Goal: Information Seeking & Learning: Find contact information

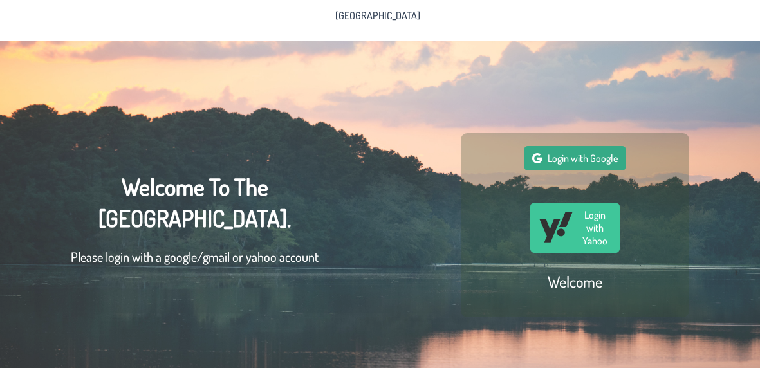
click at [584, 160] on span "Login with Google" at bounding box center [583, 158] width 70 height 13
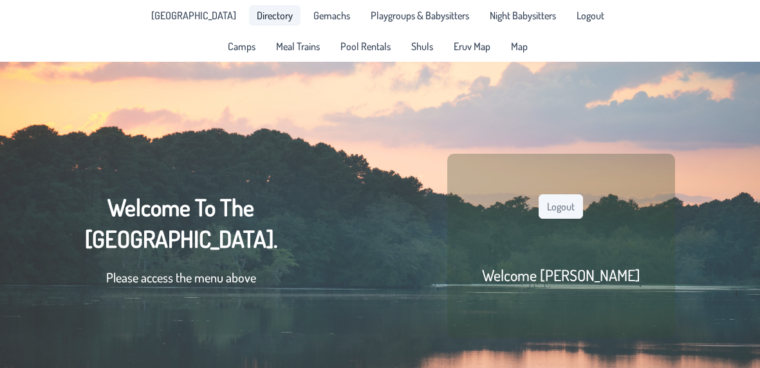
click at [260, 15] on span "Directory" at bounding box center [275, 15] width 36 height 10
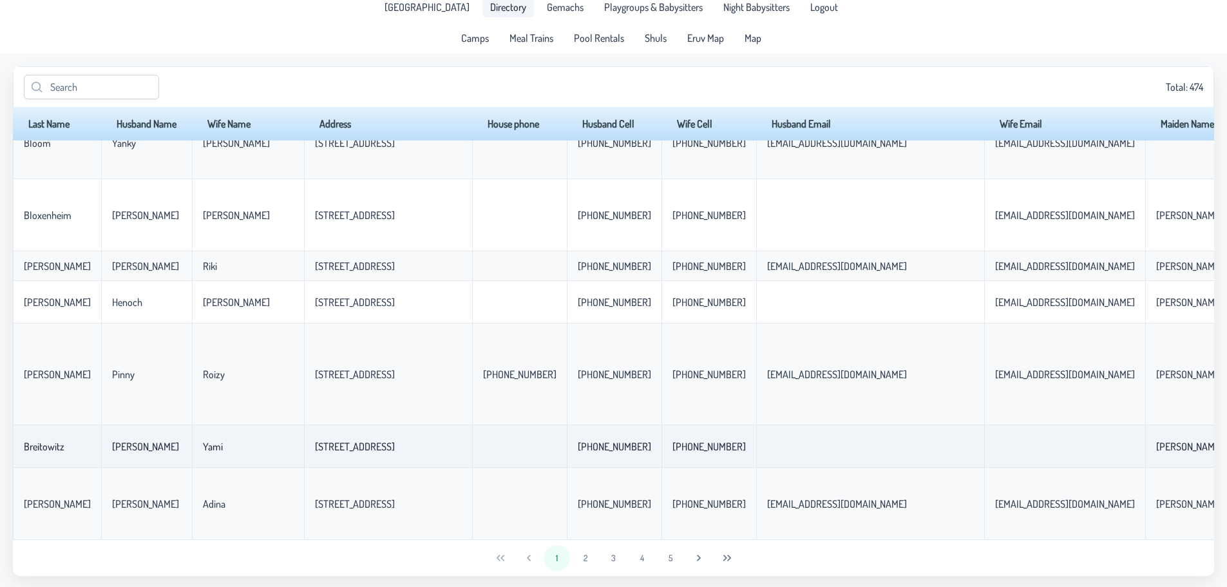
scroll to position [10, 0]
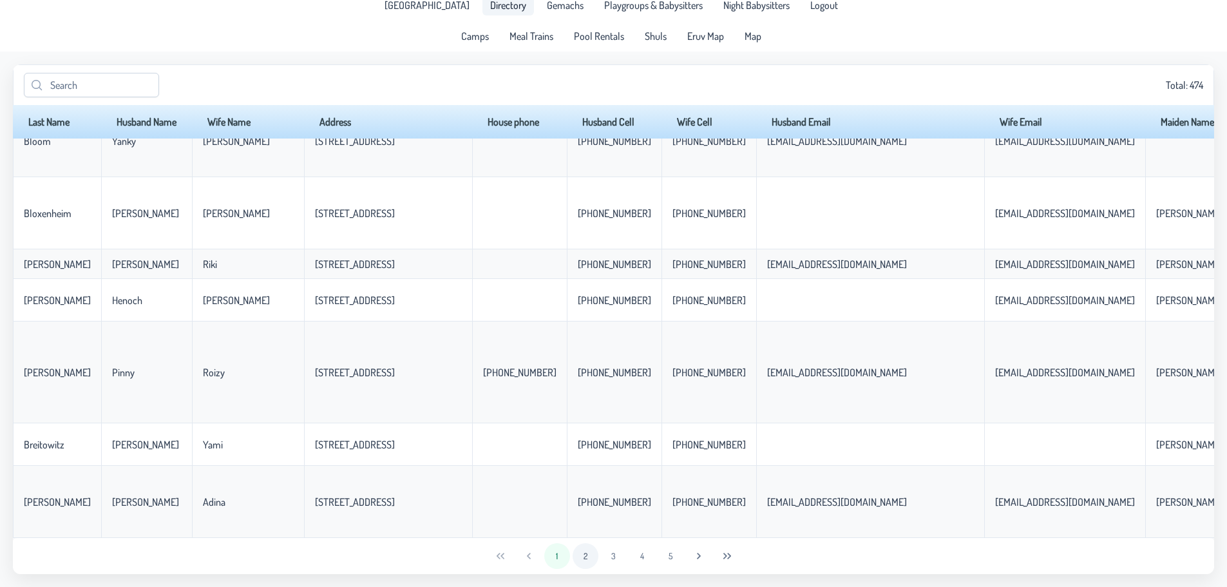
click at [587, 368] on button "2" at bounding box center [585, 556] width 26 height 26
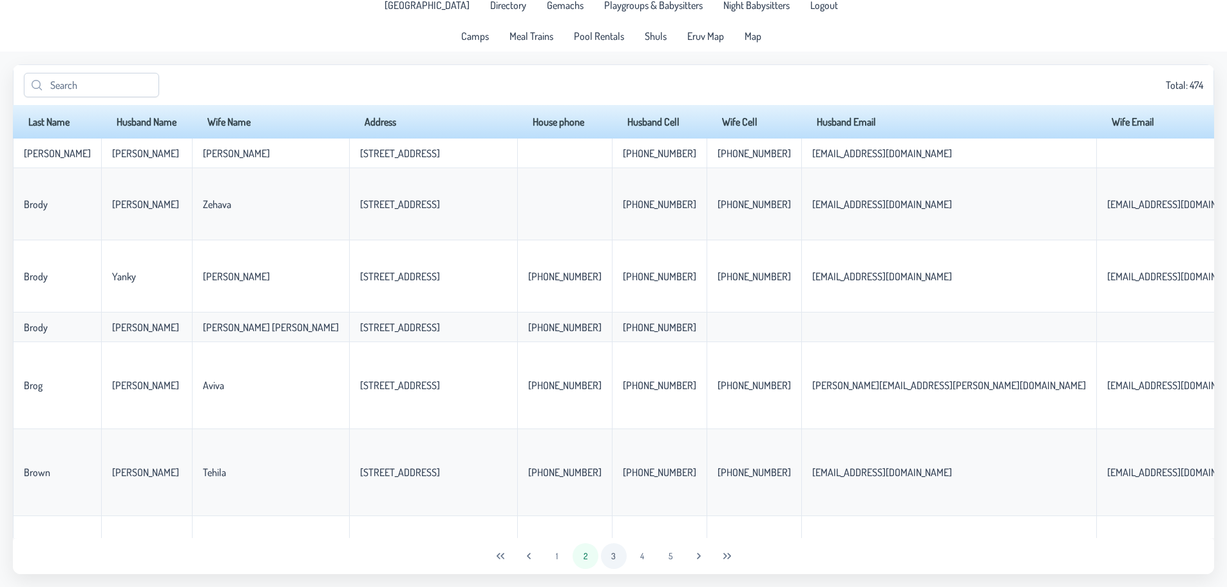
click at [615, 368] on button "3" at bounding box center [614, 556] width 26 height 26
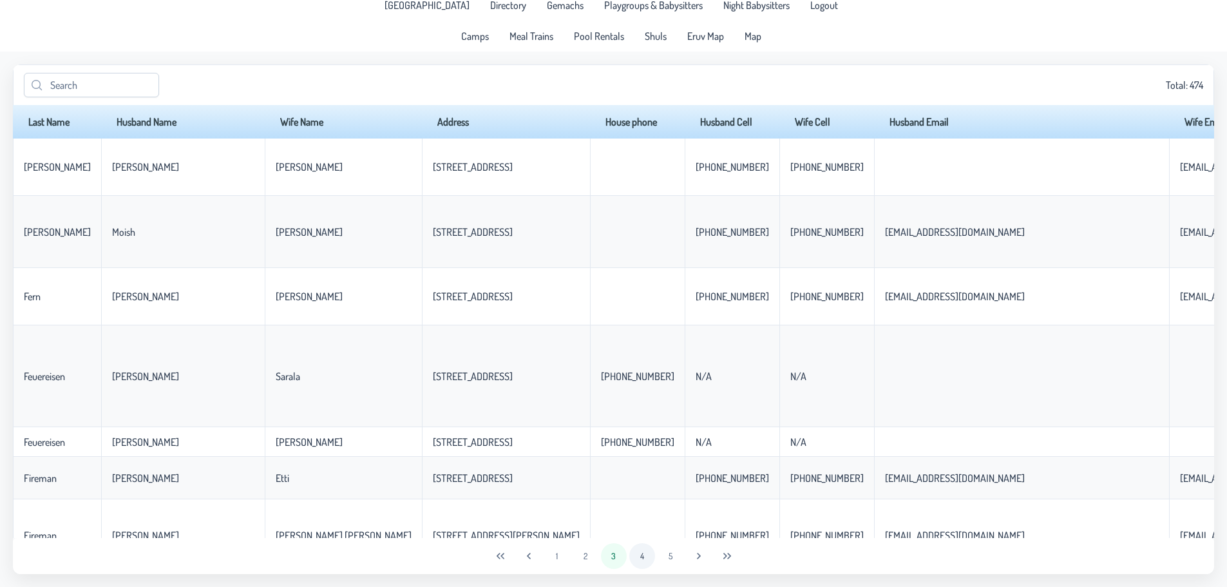
click at [648, 368] on button "4" at bounding box center [642, 556] width 26 height 26
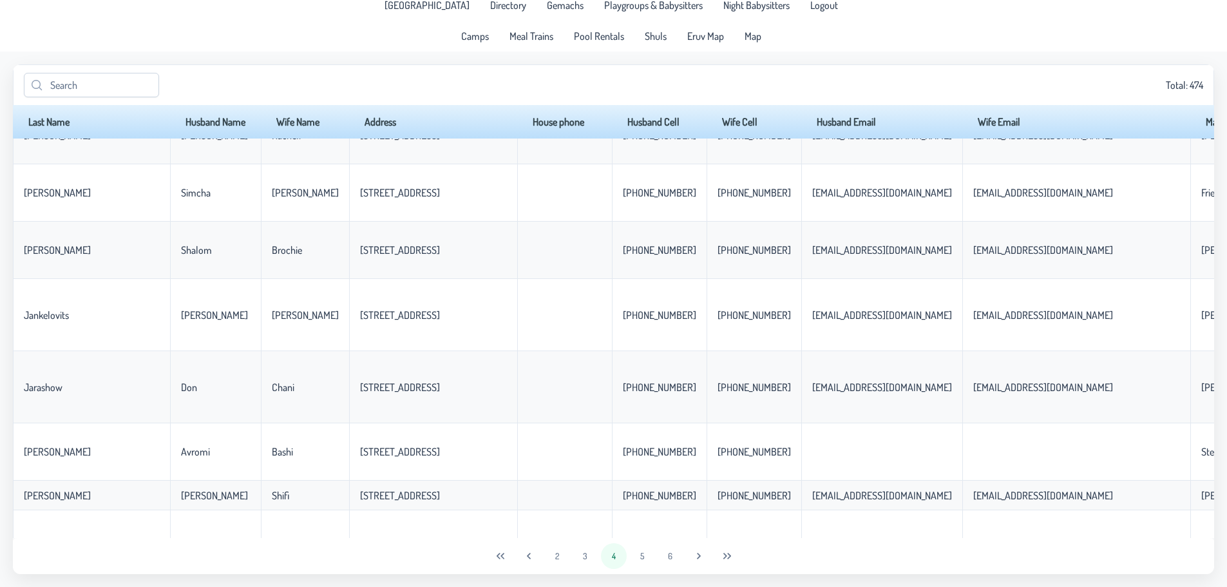
scroll to position [2688, 0]
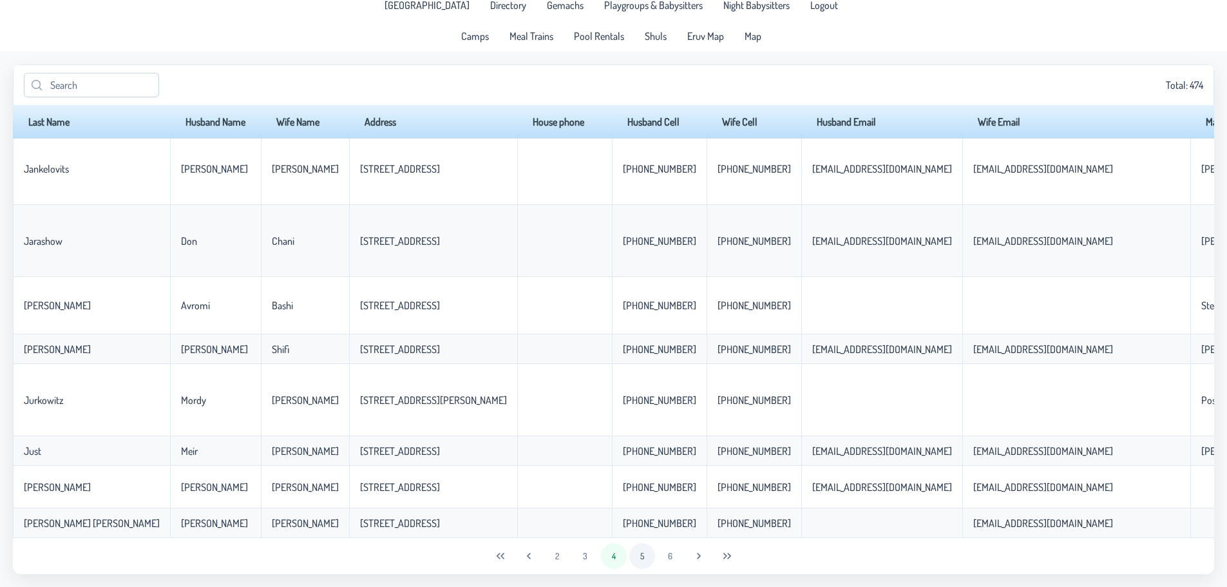
click at [646, 368] on button "5" at bounding box center [642, 556] width 26 height 26
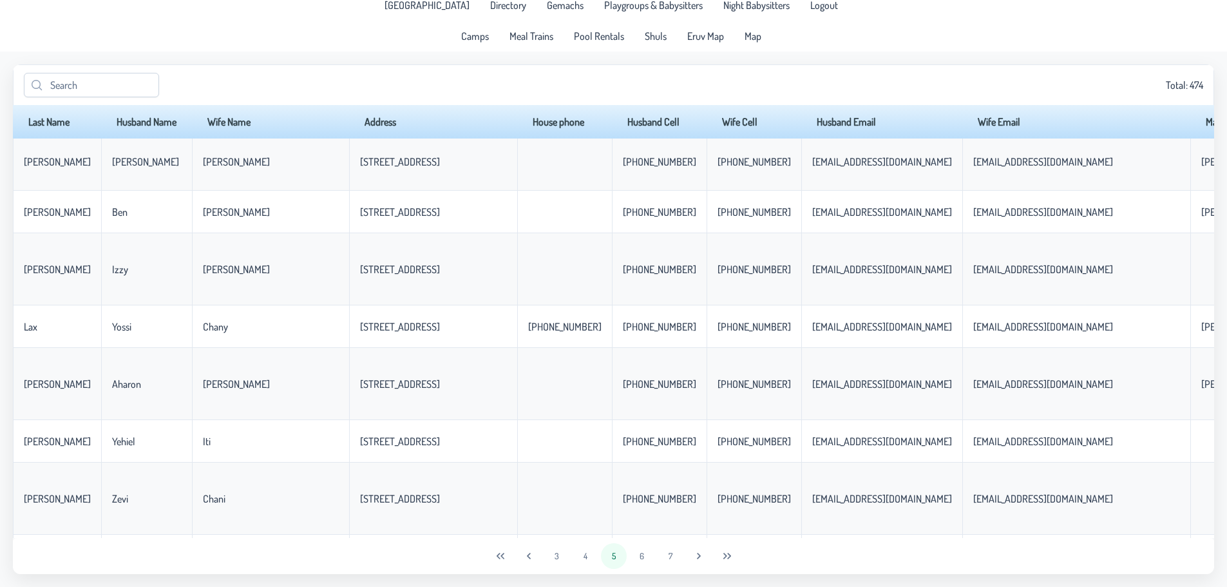
scroll to position [2650, 0]
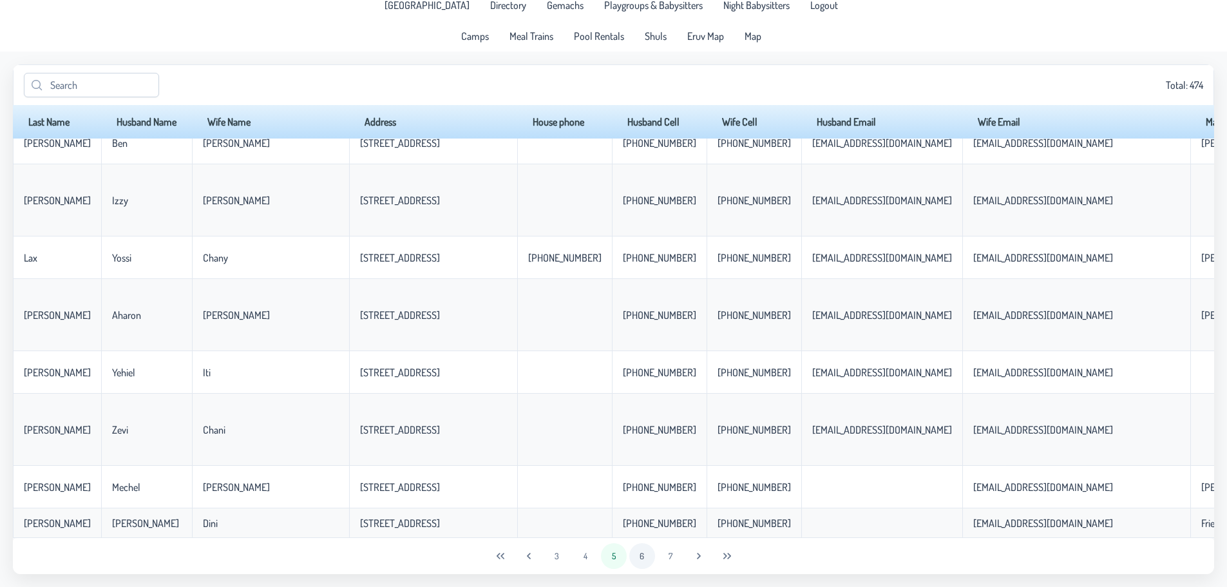
click at [645, 368] on button "6" at bounding box center [642, 556] width 26 height 26
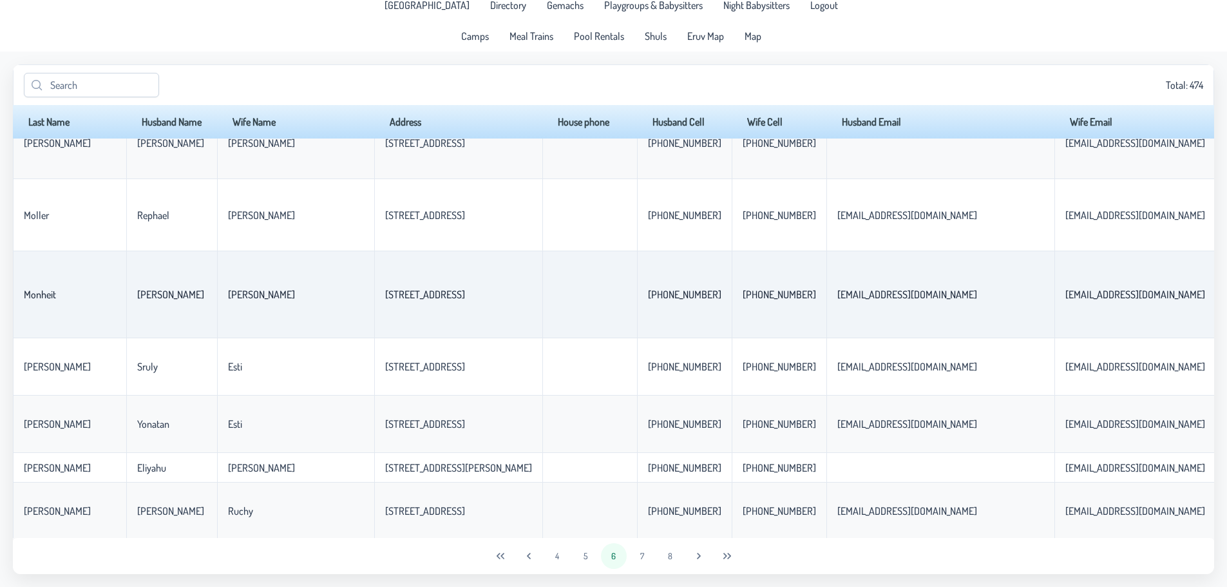
scroll to position [2554, 0]
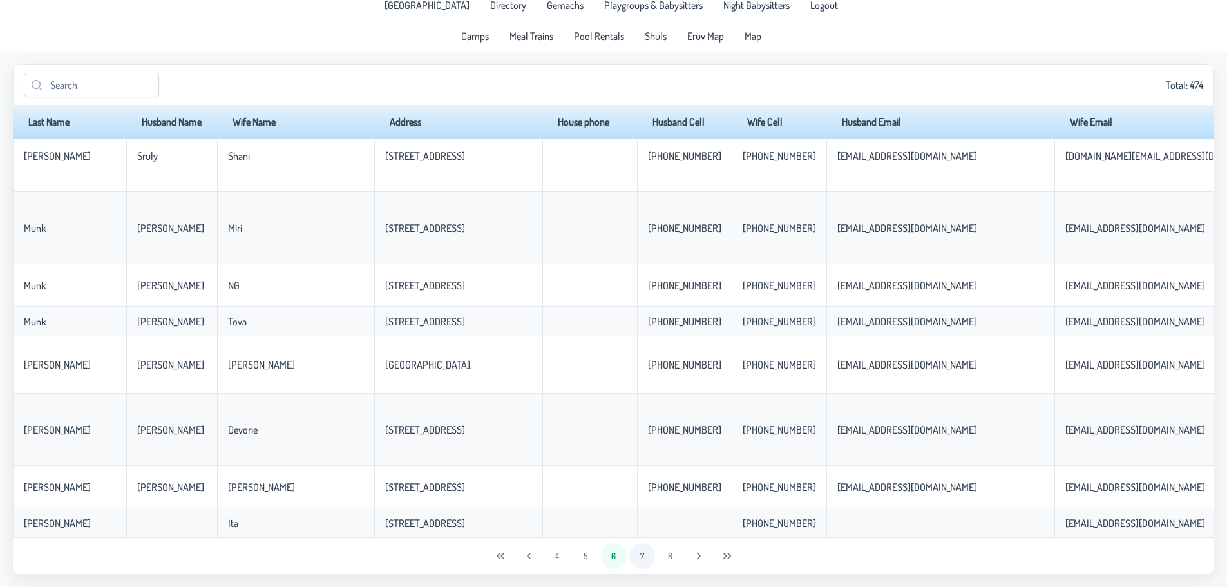
click at [643, 368] on button "7" at bounding box center [642, 556] width 26 height 26
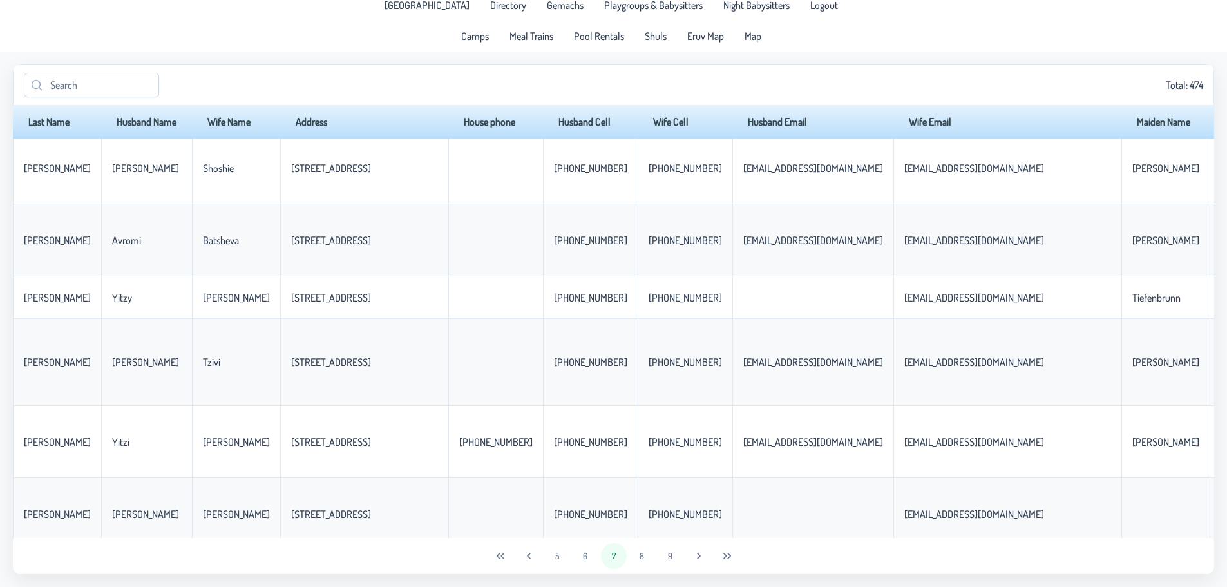
scroll to position [2995, 0]
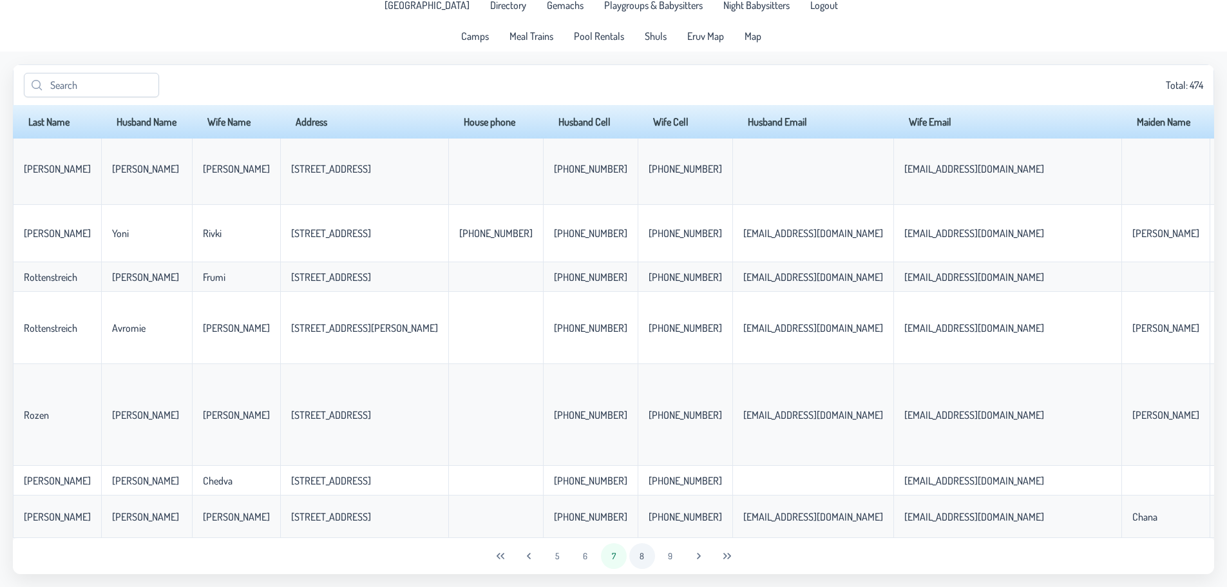
click at [644, 368] on button "8" at bounding box center [642, 556] width 26 height 26
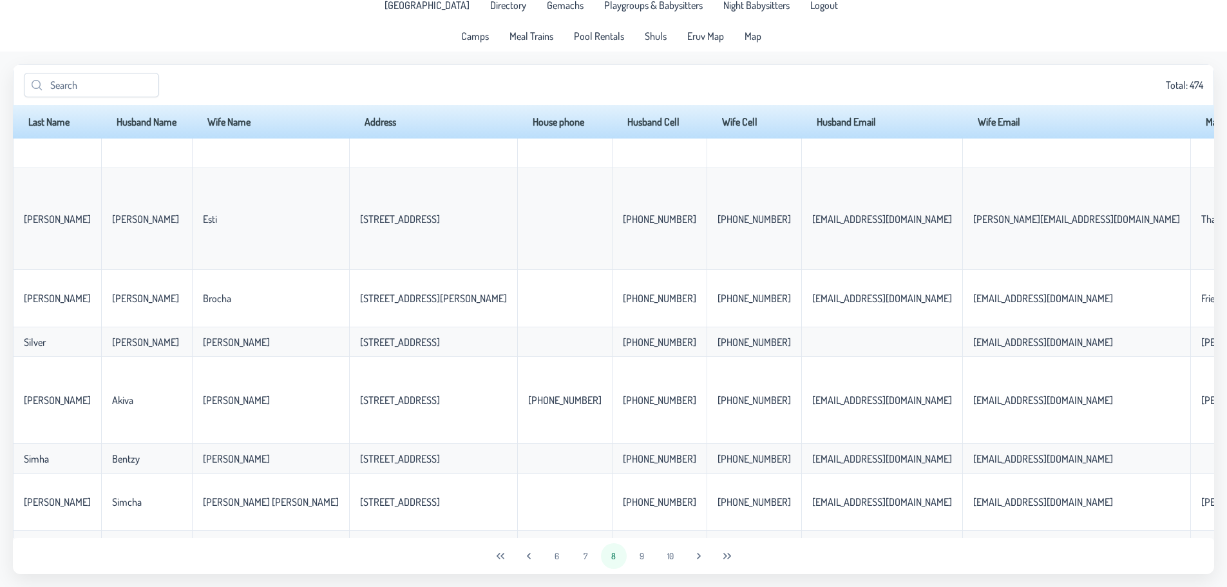
scroll to position [3217, 0]
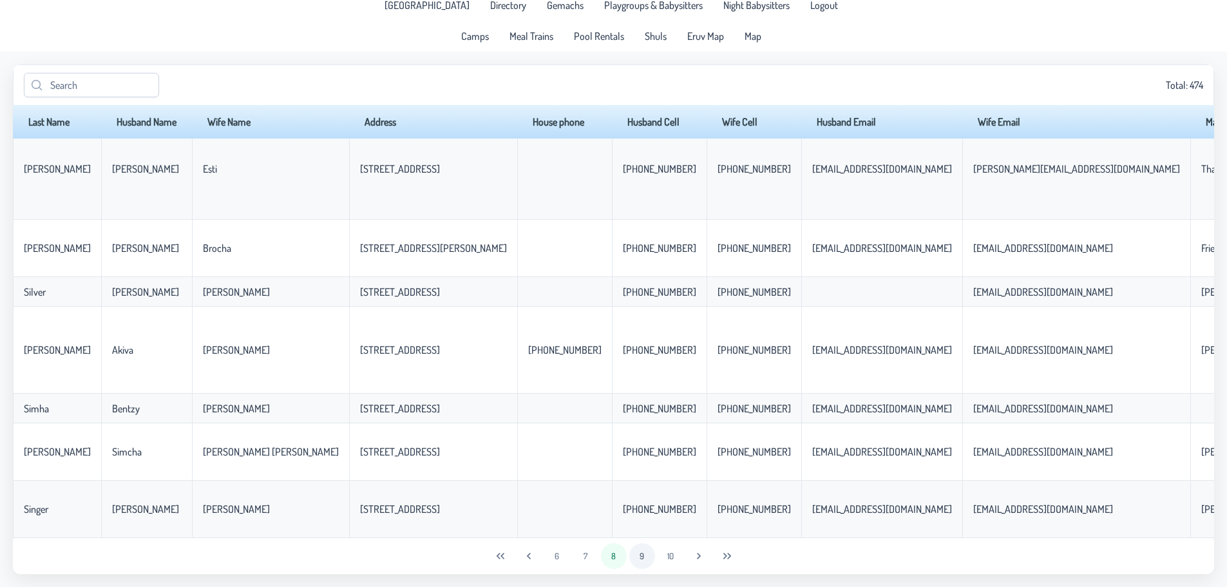
click at [641, 368] on button "9" at bounding box center [642, 556] width 26 height 26
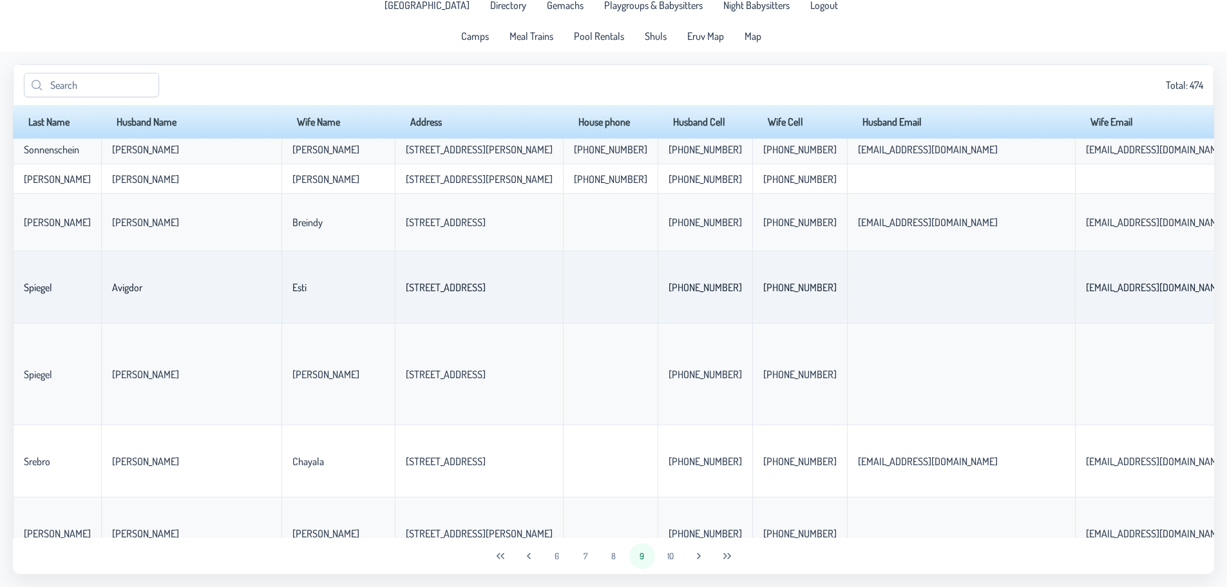
scroll to position [258, 0]
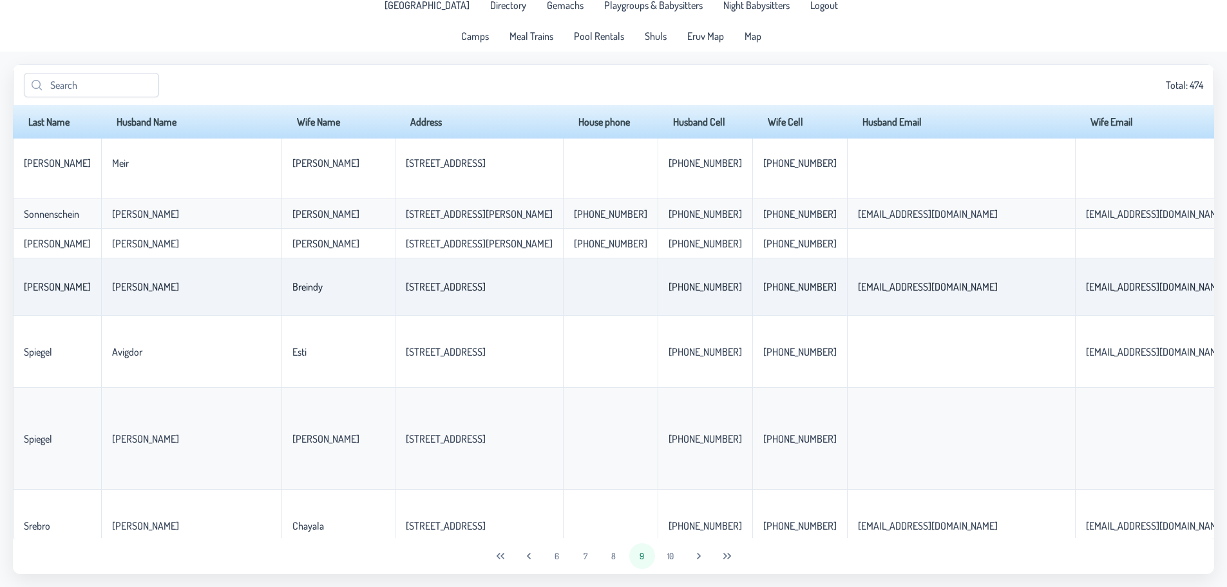
click at [406, 287] on p-celleditor "[STREET_ADDRESS]" at bounding box center [446, 286] width 80 height 13
copy p-celleditor "[STREET_ADDRESS]"
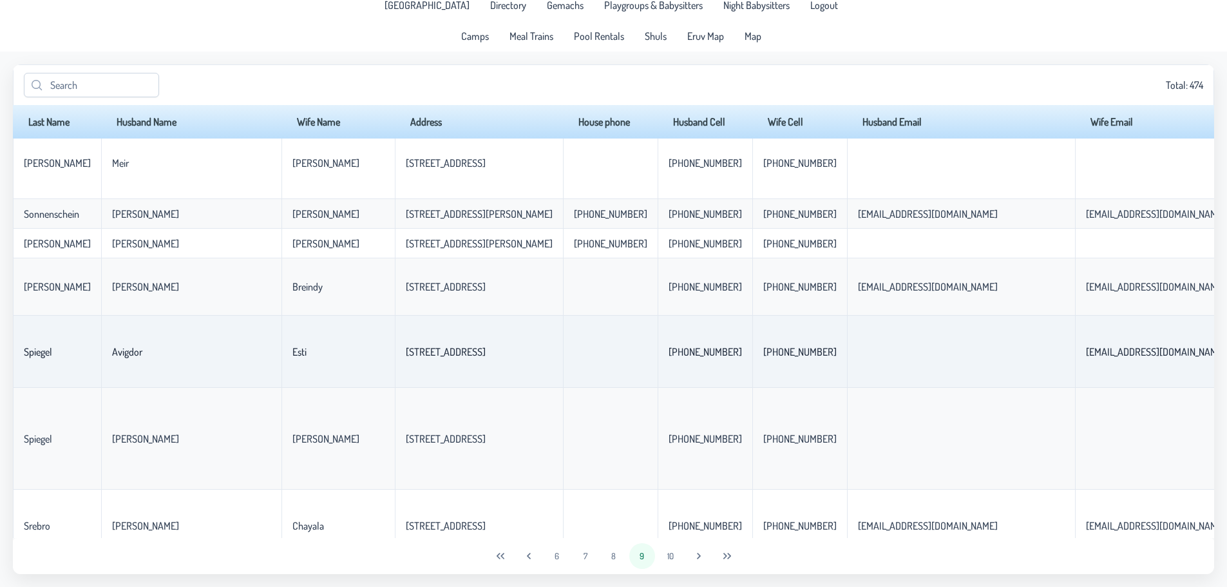
click at [404, 368] on td "[STREET_ADDRESS]" at bounding box center [479, 352] width 168 height 72
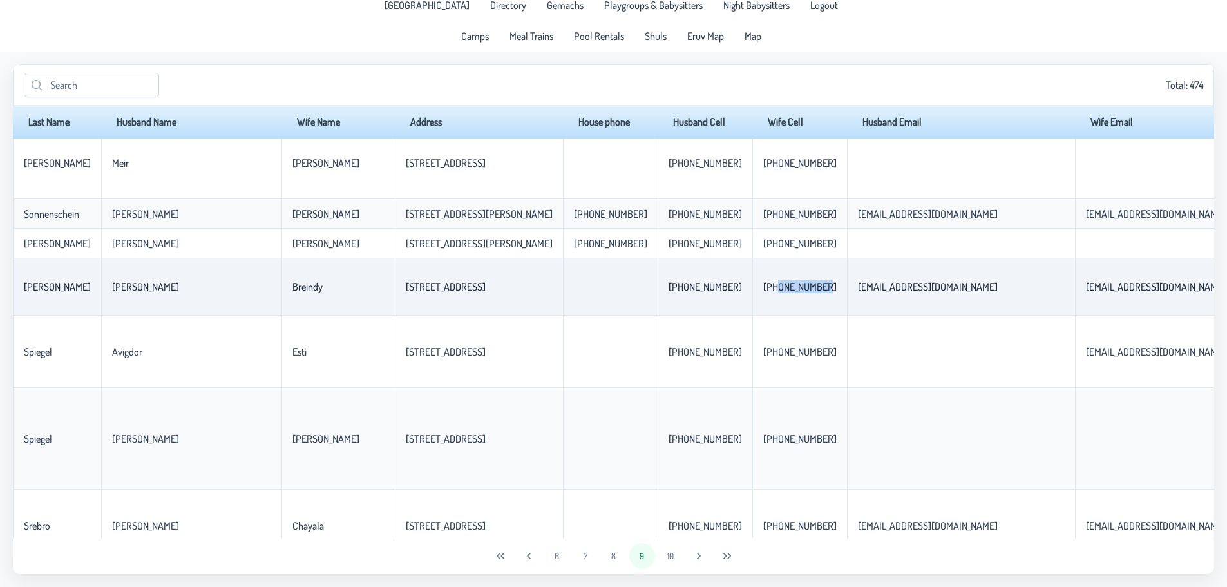
drag, startPoint x: 655, startPoint y: 283, endPoint x: 703, endPoint y: 279, distance: 47.2
click at [752, 279] on td "[PHONE_NUMBER]" at bounding box center [799, 286] width 95 height 57
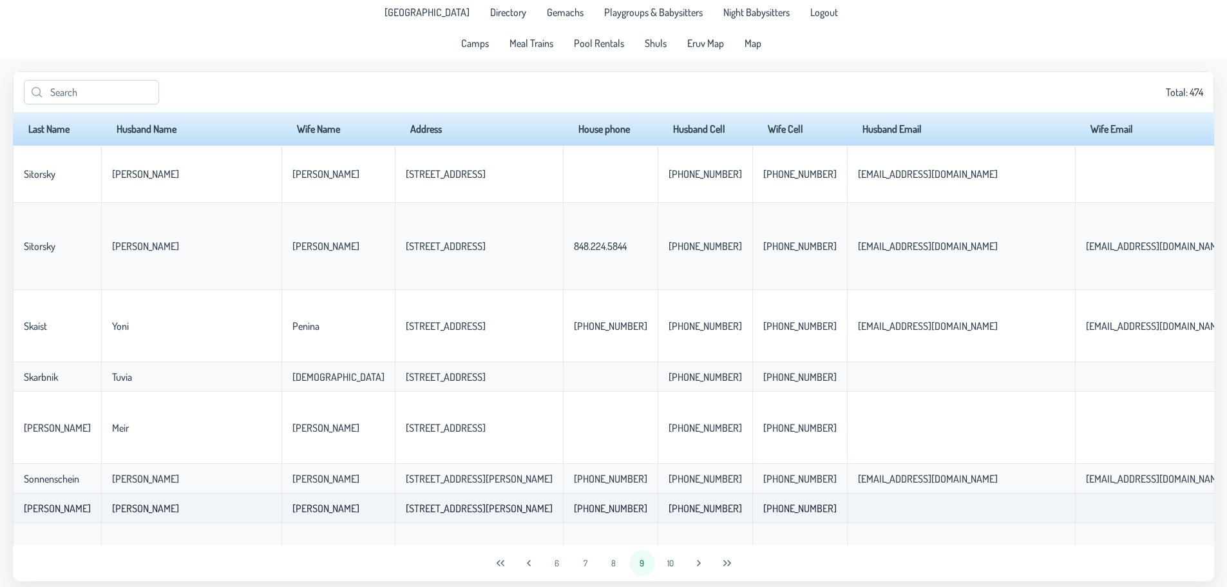
scroll to position [0, 0]
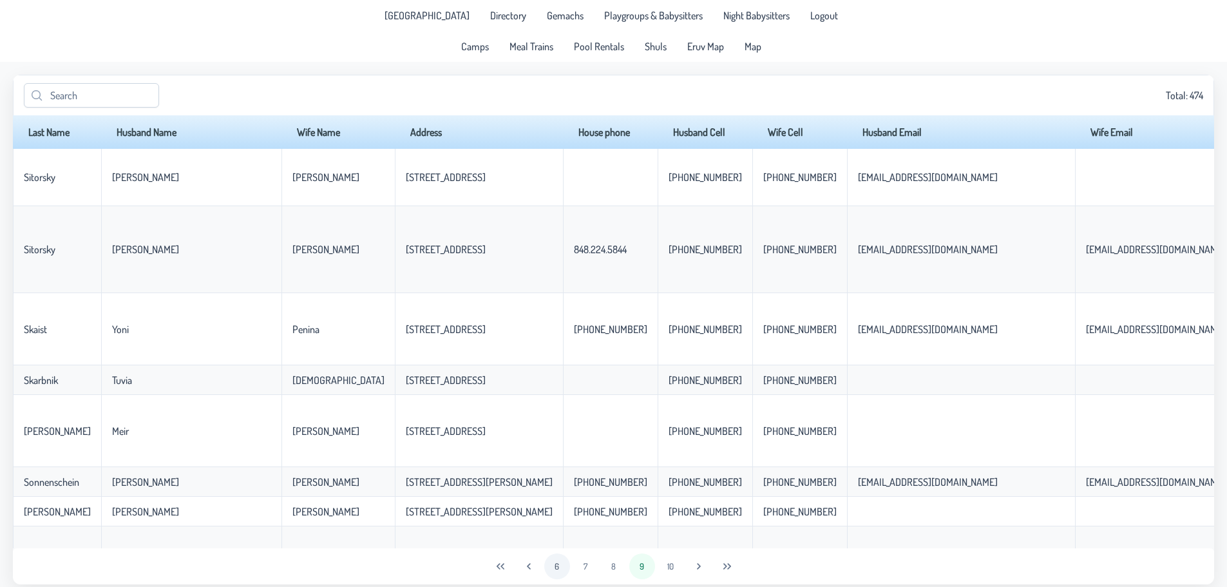
click at [558, 368] on button "6" at bounding box center [557, 566] width 26 height 26
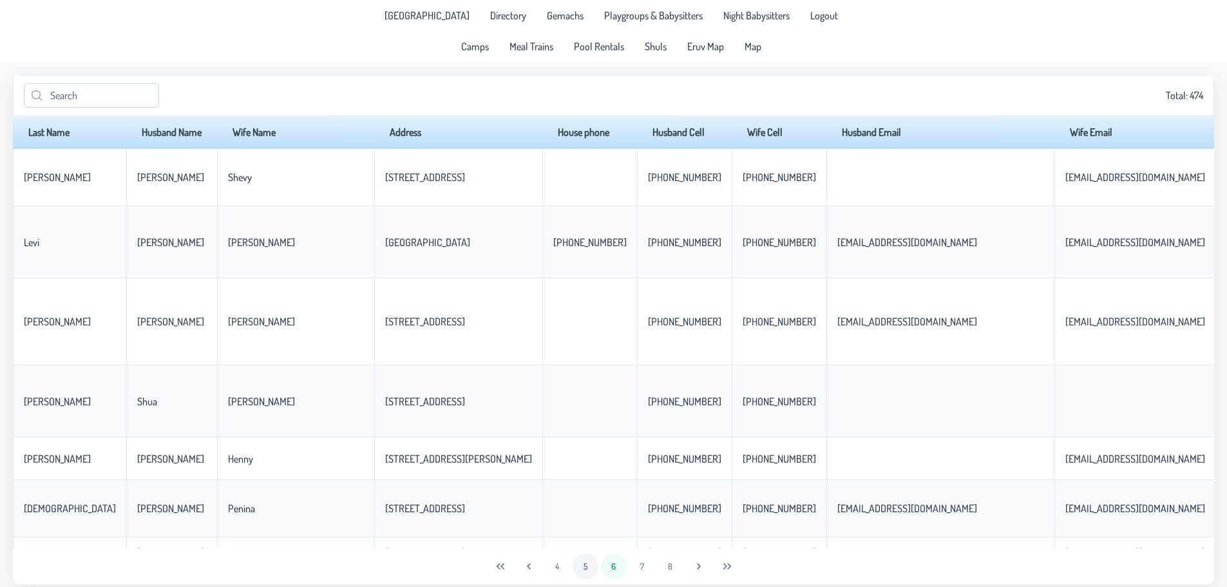
click at [583, 368] on button "5" at bounding box center [585, 566] width 26 height 26
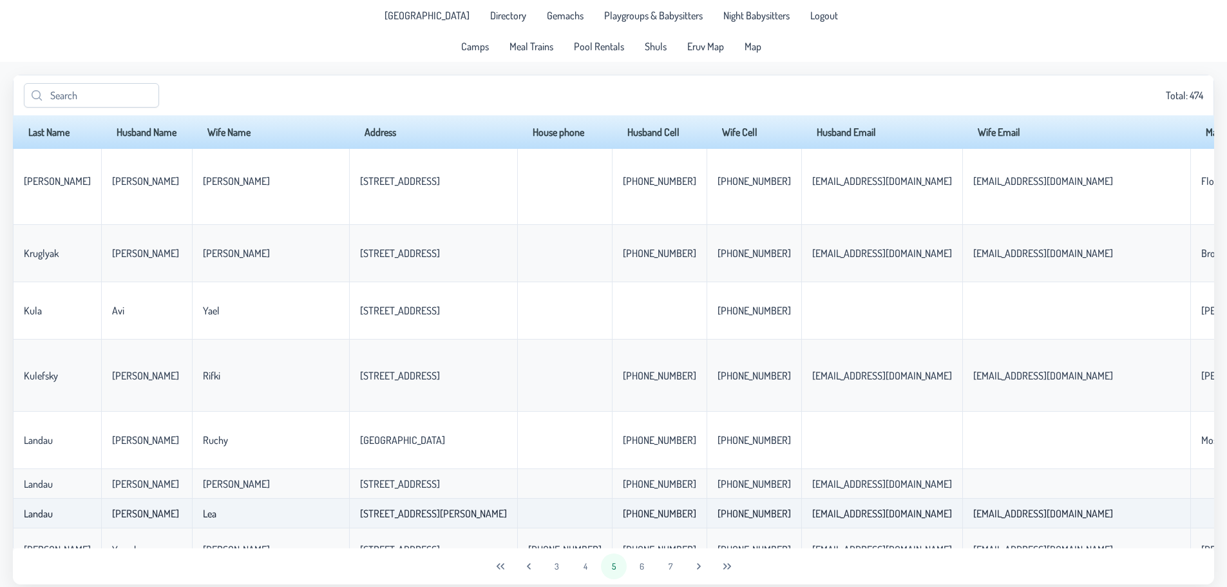
scroll to position [2189, 0]
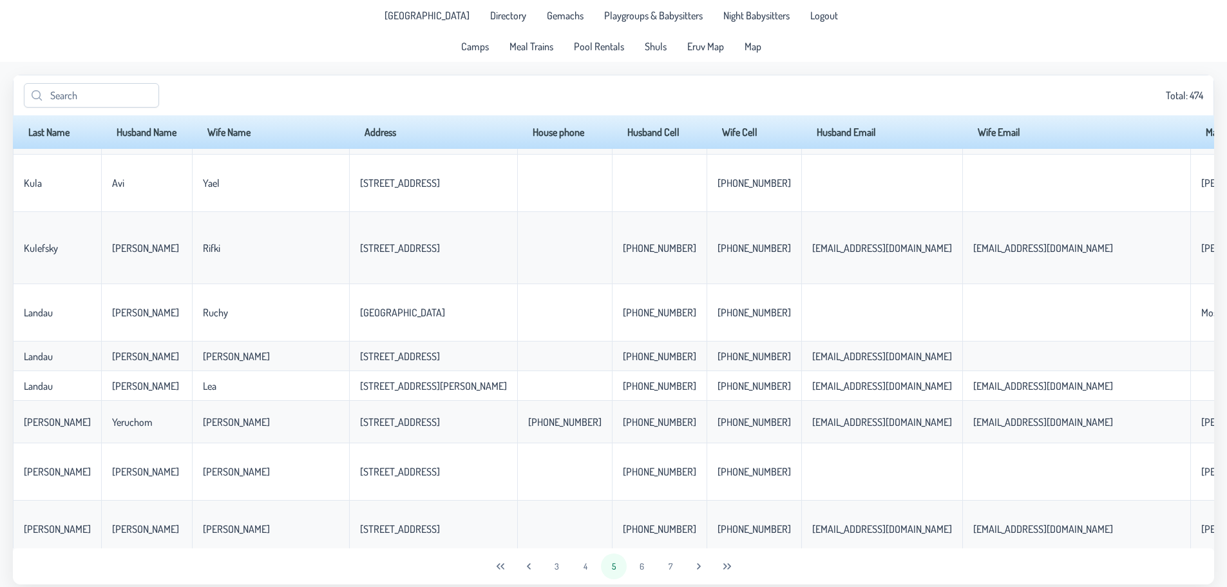
click at [349, 140] on th "Address" at bounding box center [433, 131] width 168 height 33
drag, startPoint x: 346, startPoint y: 127, endPoint x: 353, endPoint y: 127, distance: 7.1
click at [349, 127] on th "Address" at bounding box center [433, 131] width 168 height 33
drag, startPoint x: 375, startPoint y: 129, endPoint x: 419, endPoint y: 131, distance: 44.5
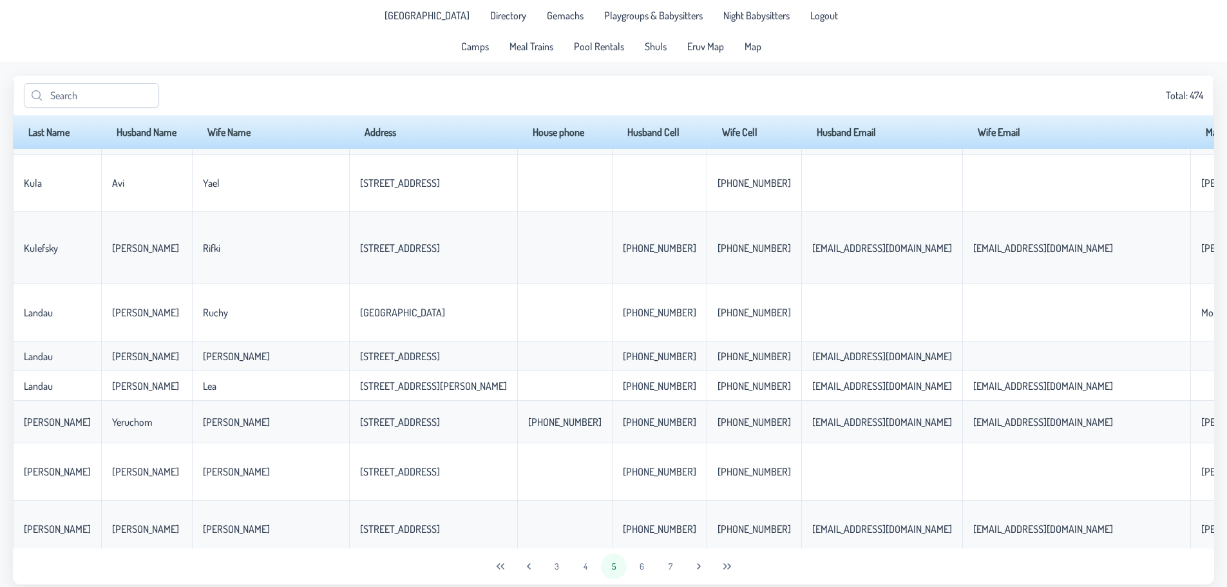
click at [376, 129] on th "Address" at bounding box center [433, 131] width 168 height 33
drag, startPoint x: 419, startPoint y: 131, endPoint x: 482, endPoint y: 117, distance: 64.7
click at [422, 131] on th "Address" at bounding box center [433, 131] width 168 height 33
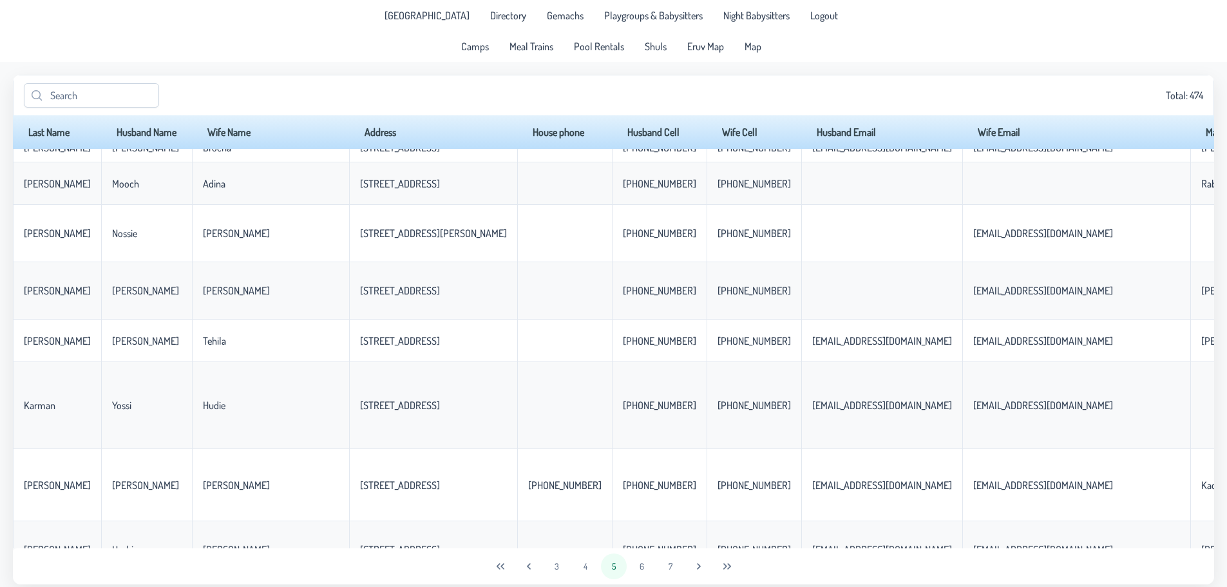
scroll to position [0, 0]
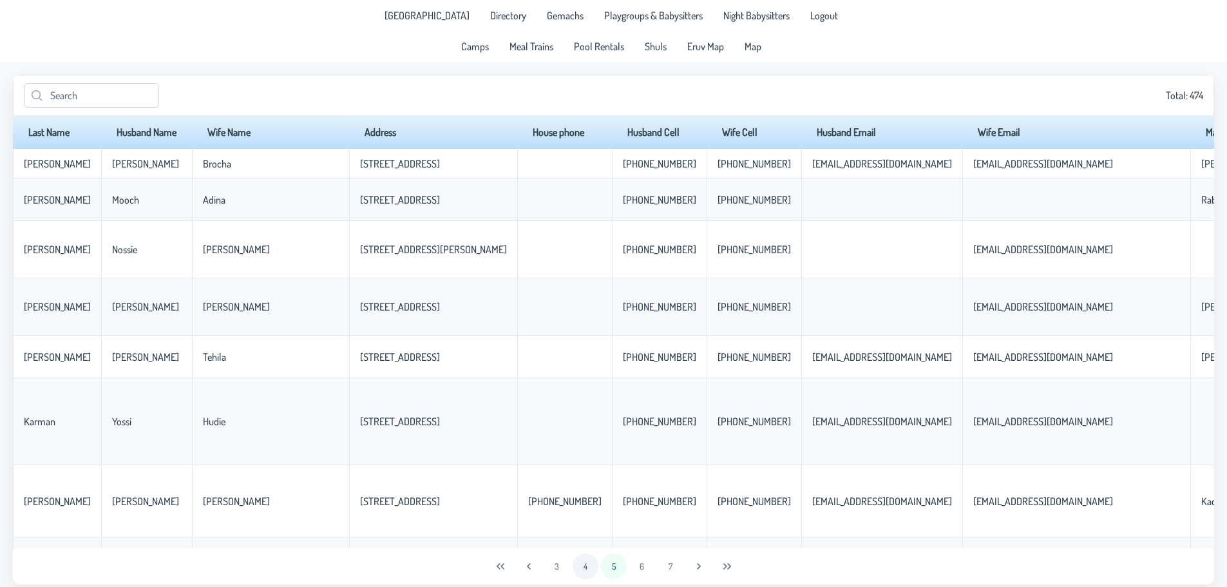
click at [589, 368] on button "4" at bounding box center [585, 566] width 26 height 26
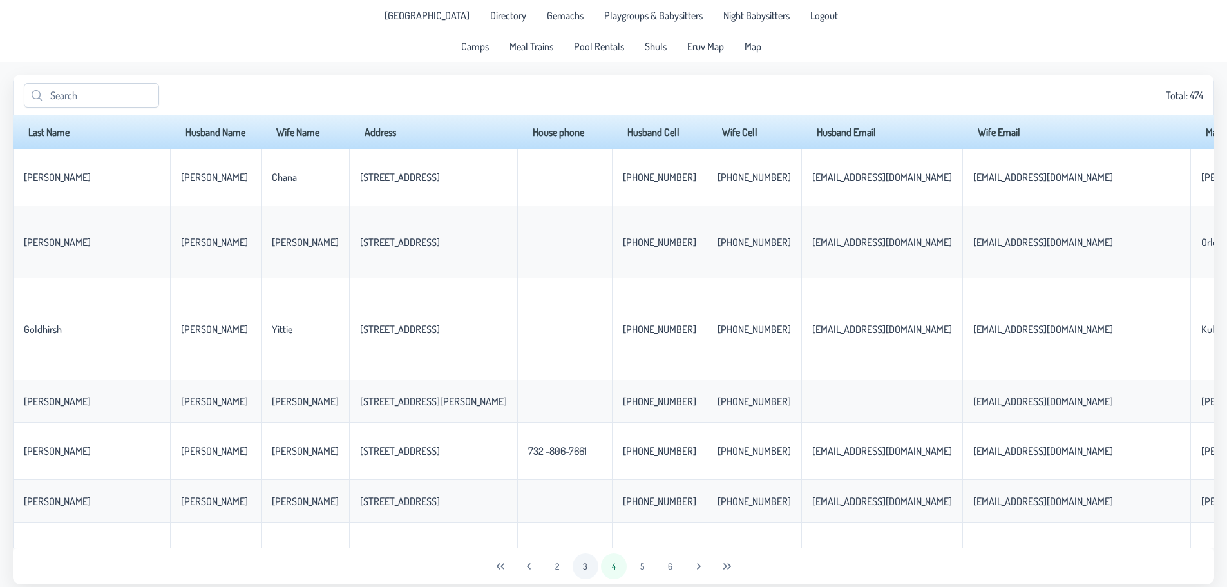
click at [581, 368] on button "3" at bounding box center [585, 566] width 26 height 26
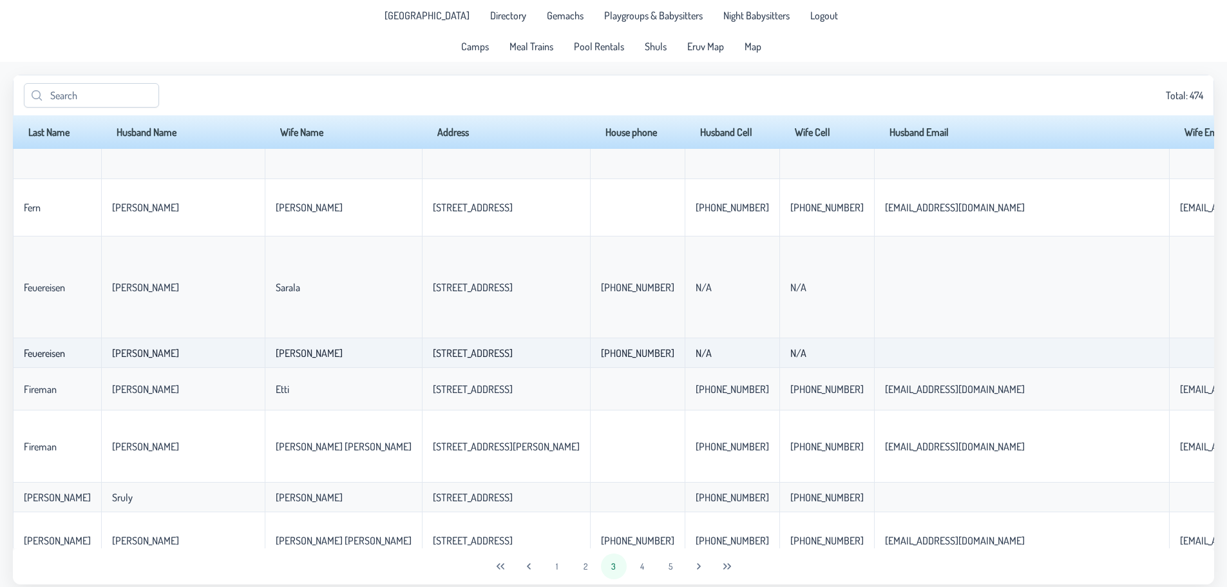
scroll to position [129, 0]
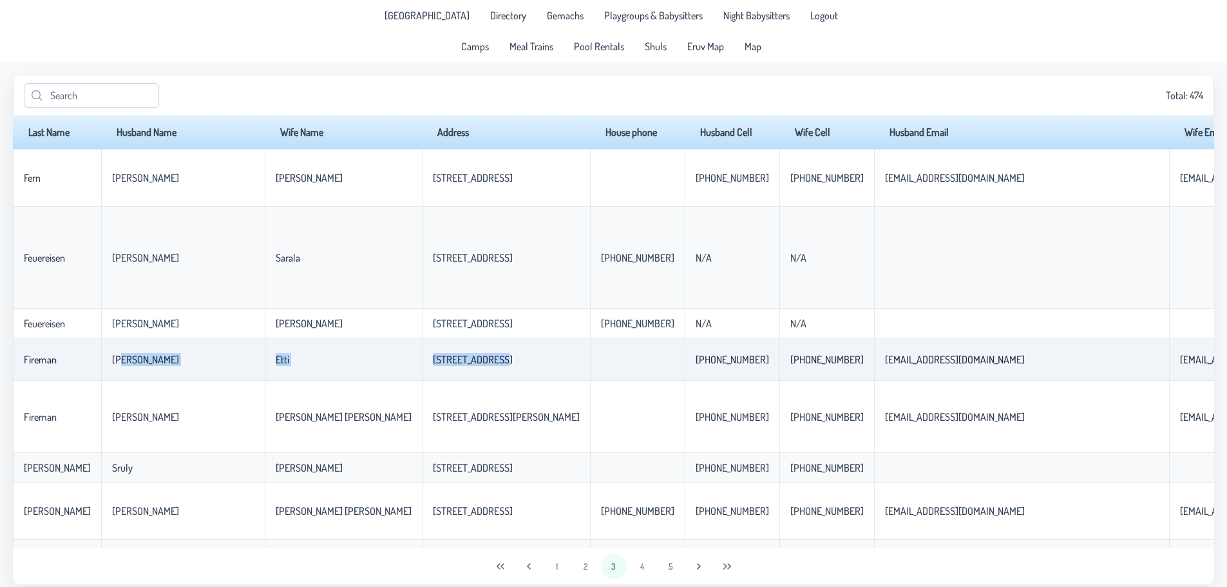
drag, startPoint x: 106, startPoint y: 361, endPoint x: 402, endPoint y: 371, distance: 296.4
click at [422, 364] on td "[STREET_ADDRESS]" at bounding box center [506, 359] width 168 height 42
drag, startPoint x: 339, startPoint y: 362, endPoint x: 314, endPoint y: 362, distance: 25.1
click at [422, 362] on td "[STREET_ADDRESS]" at bounding box center [506, 359] width 168 height 42
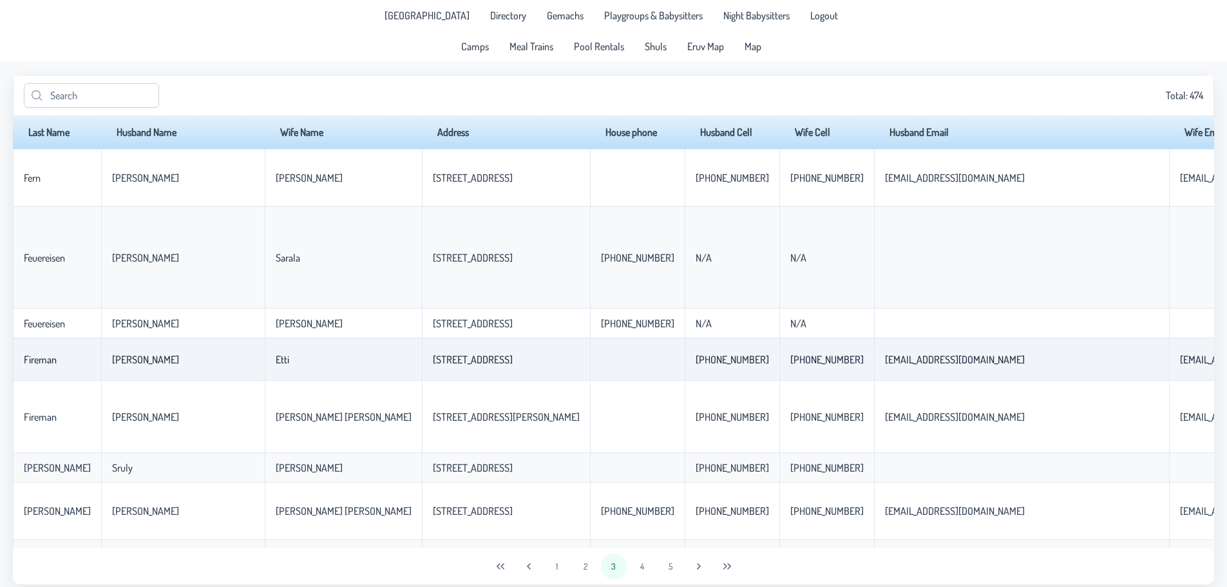
click at [433, 362] on p-celleditor "[STREET_ADDRESS]" at bounding box center [473, 359] width 80 height 13
click at [589, 368] on button "2" at bounding box center [585, 566] width 26 height 26
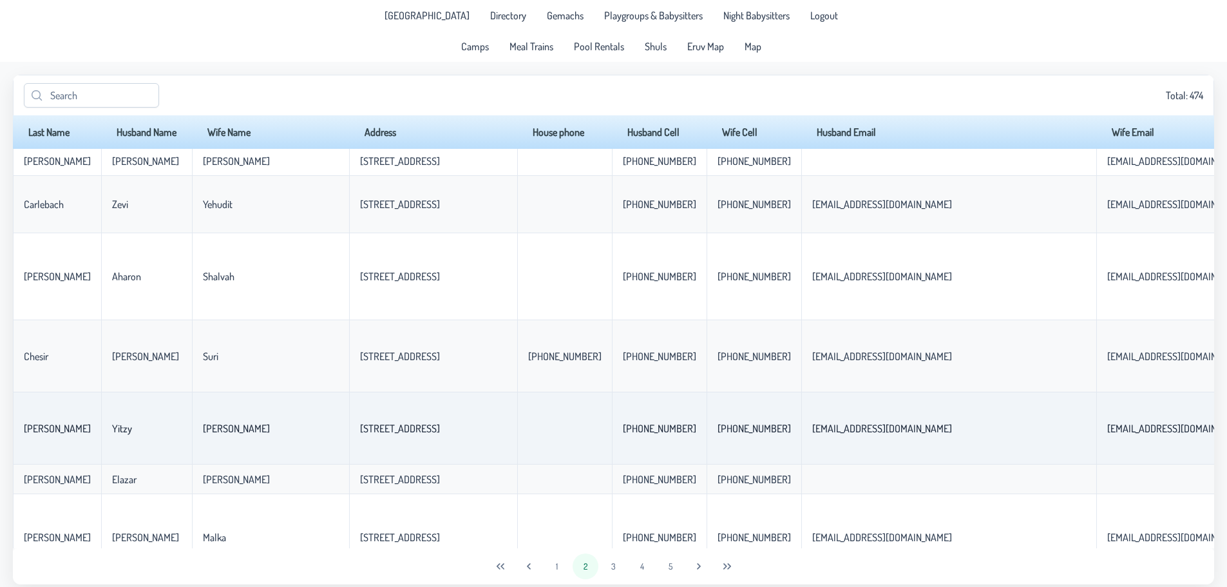
scroll to position [515, 0]
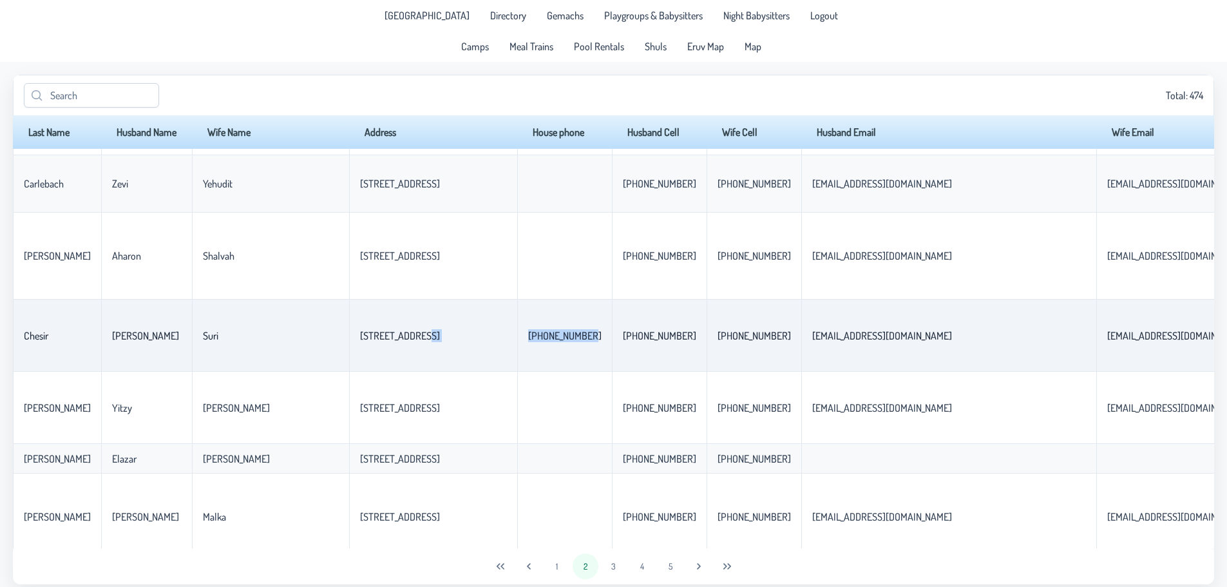
drag, startPoint x: 370, startPoint y: 327, endPoint x: 531, endPoint y: 327, distance: 160.3
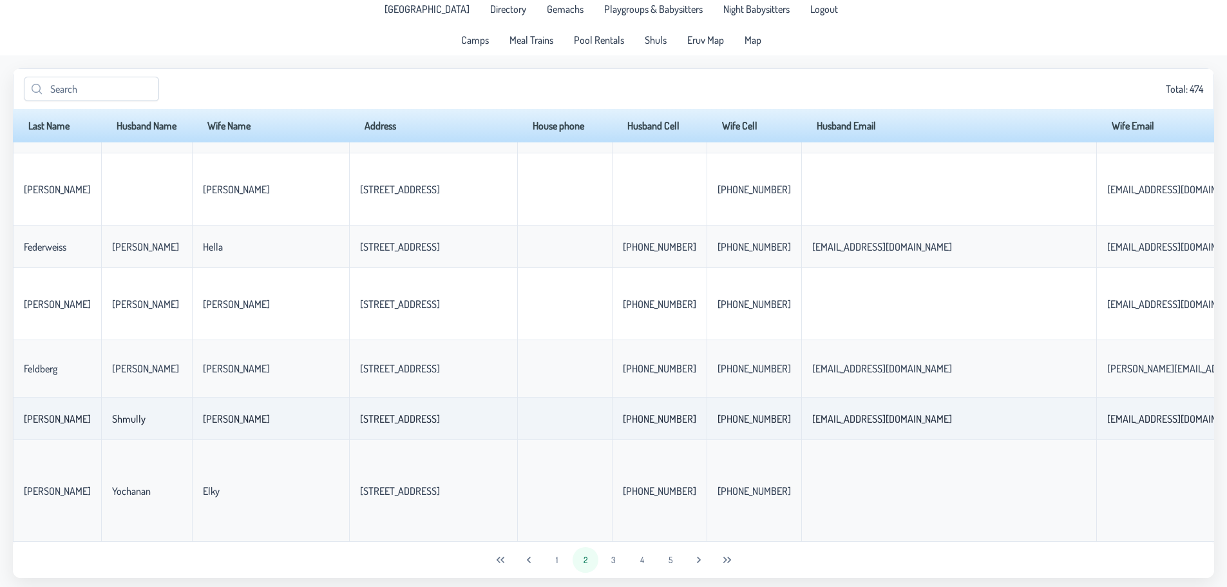
scroll to position [10, 0]
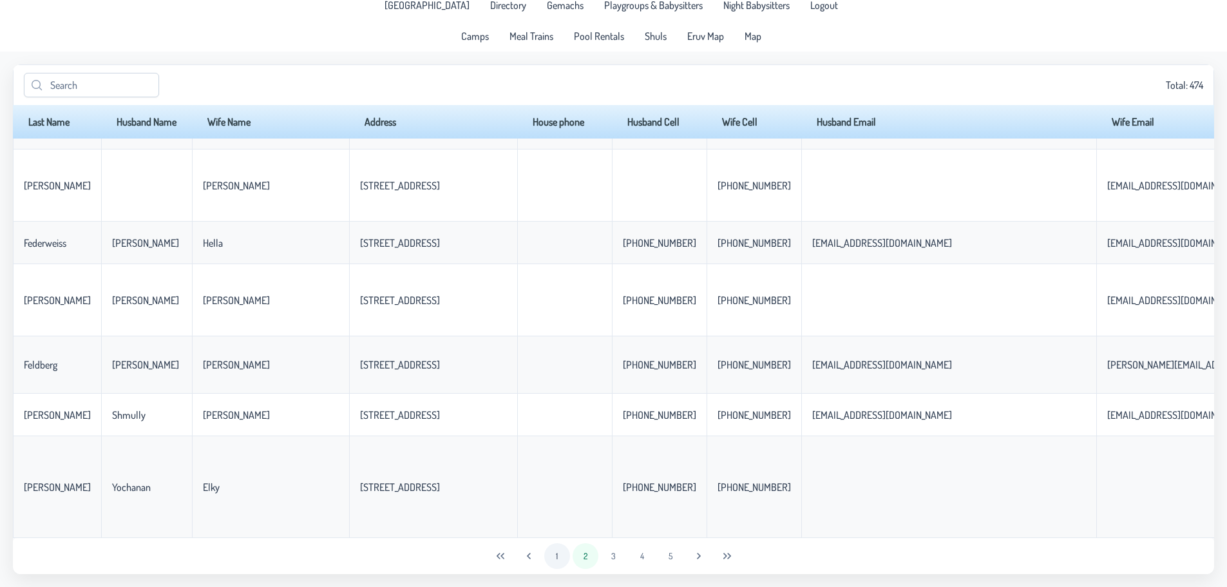
click at [554, 368] on button "1" at bounding box center [557, 556] width 26 height 26
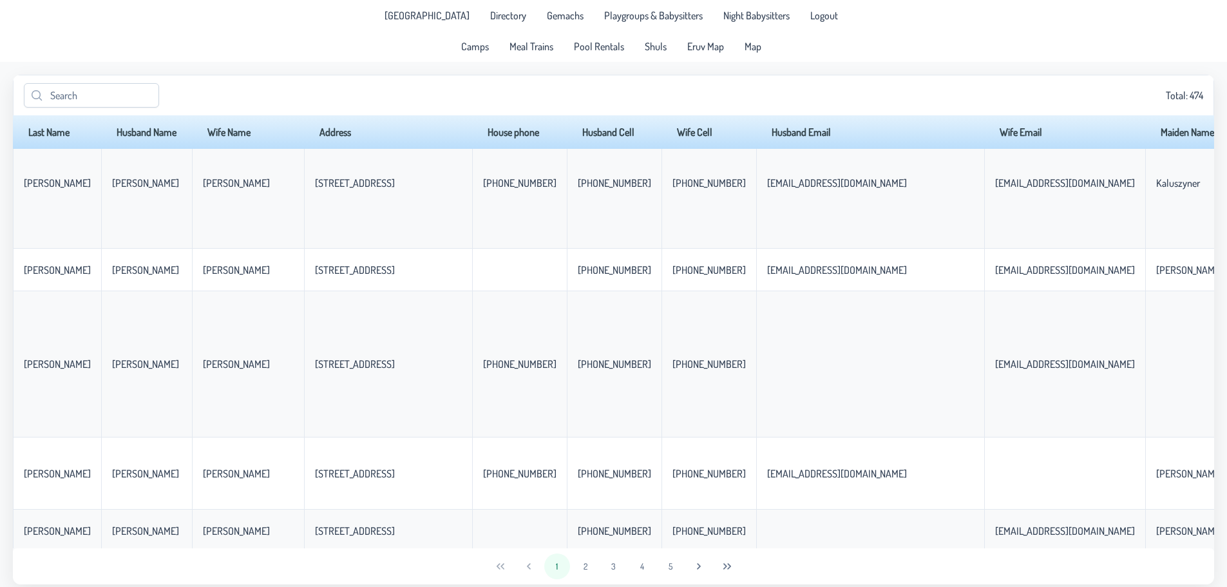
scroll to position [0, 0]
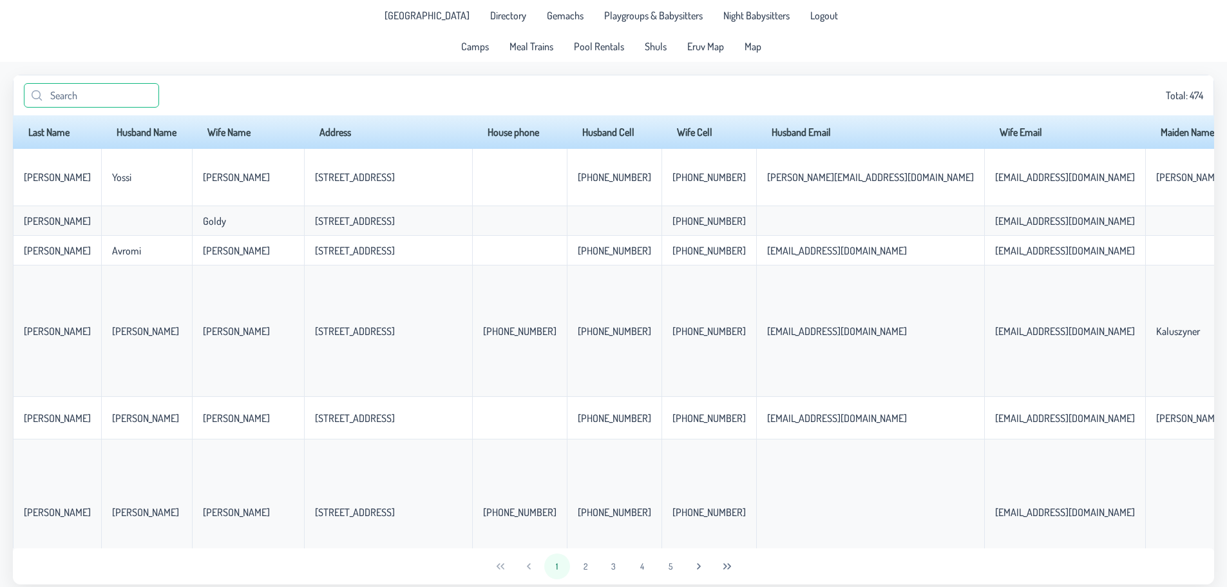
click at [106, 102] on input "text" at bounding box center [91, 95] width 135 height 24
click at [544, 49] on span "Meal Trains" at bounding box center [531, 46] width 44 height 10
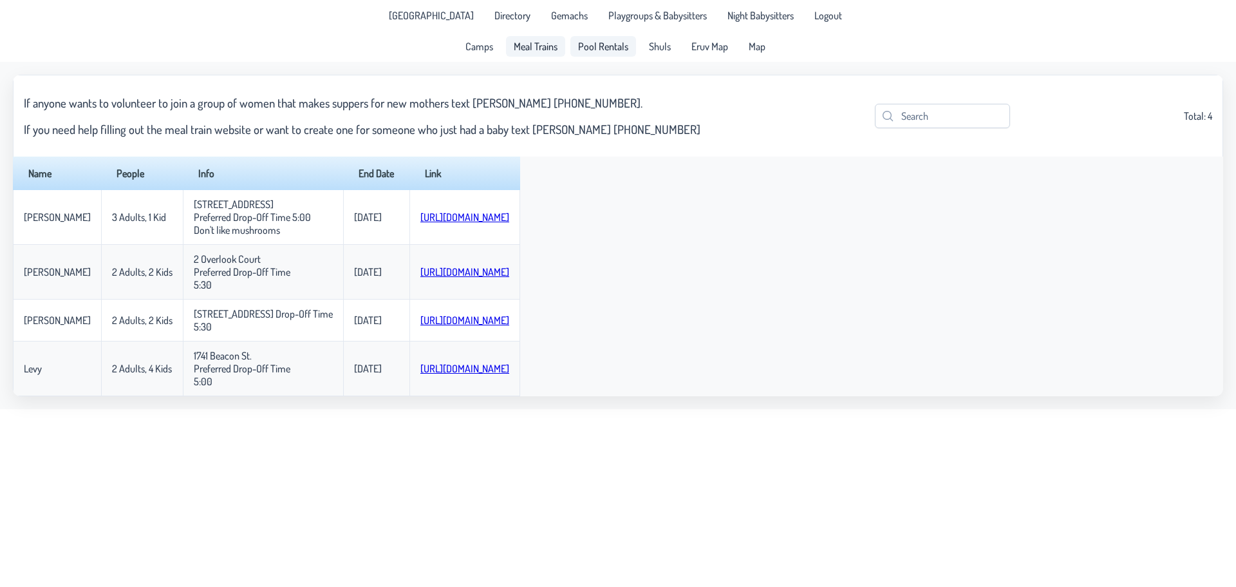
click at [590, 51] on span "Pool Rentals" at bounding box center [603, 46] width 50 height 10
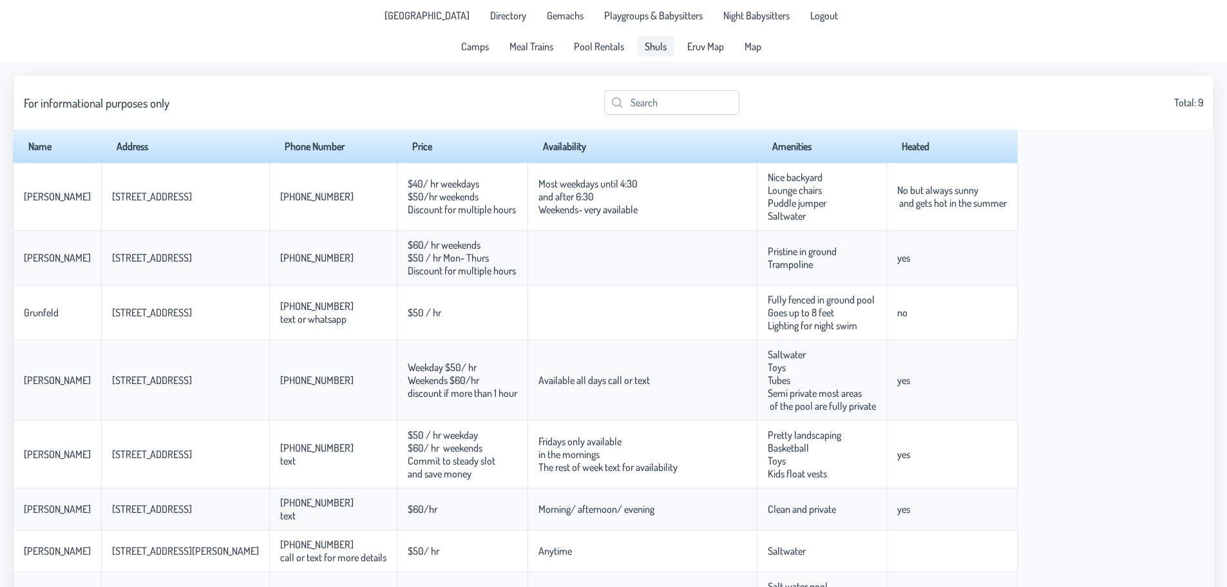
click at [654, 52] on span "Shuls" at bounding box center [656, 46] width 22 height 10
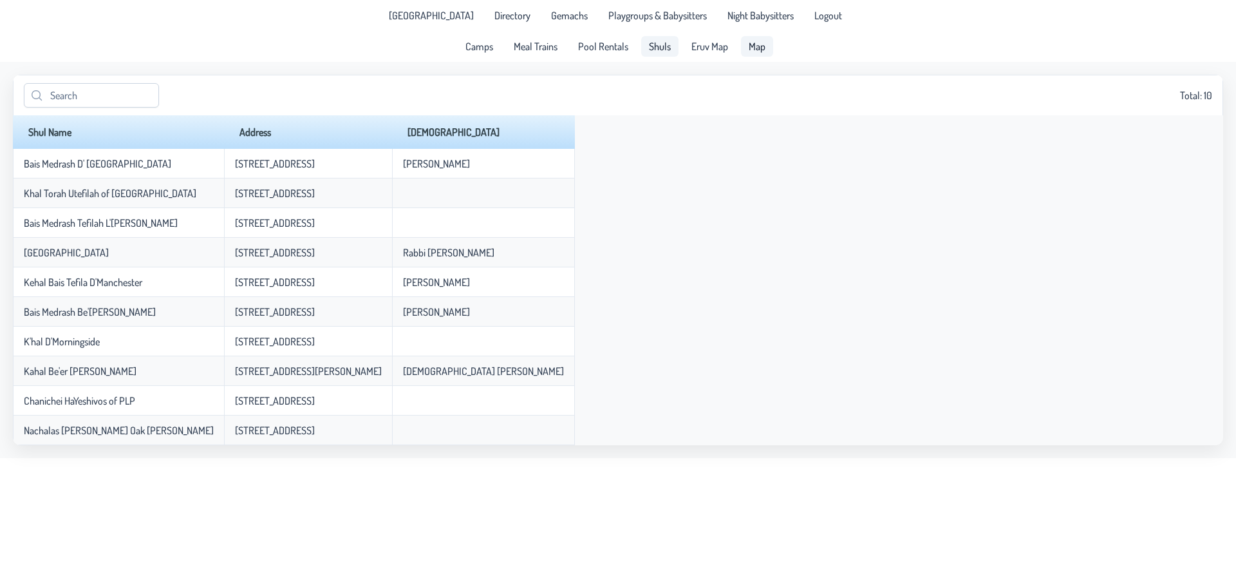
click at [760, 43] on link "Map" at bounding box center [757, 46] width 32 height 21
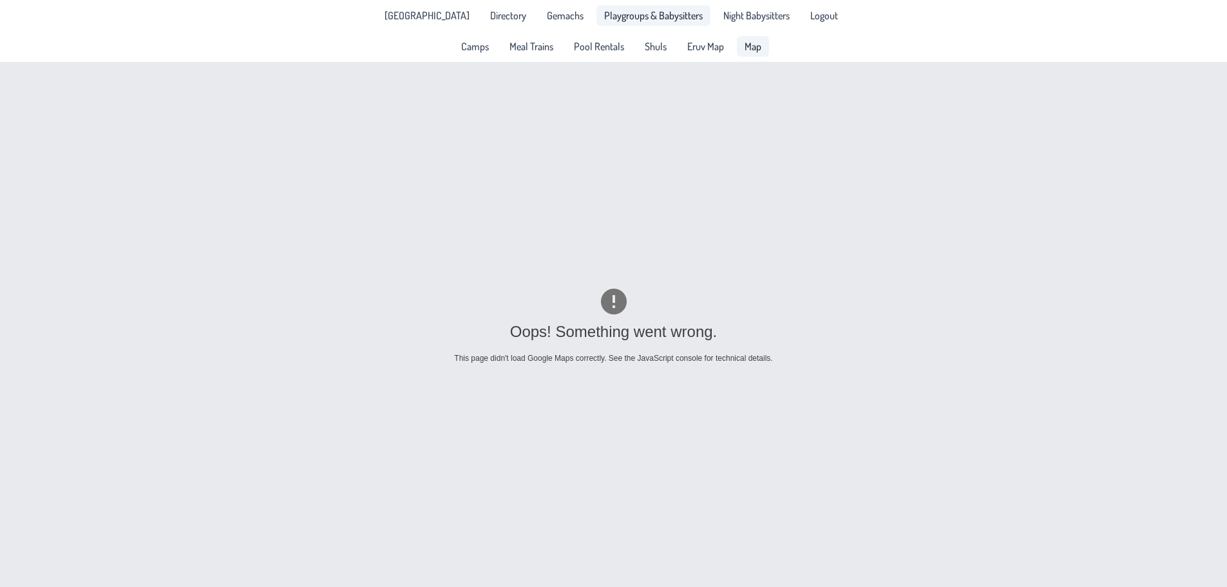
click at [635, 22] on link "Playgroups & Babysitters" at bounding box center [653, 15] width 114 height 21
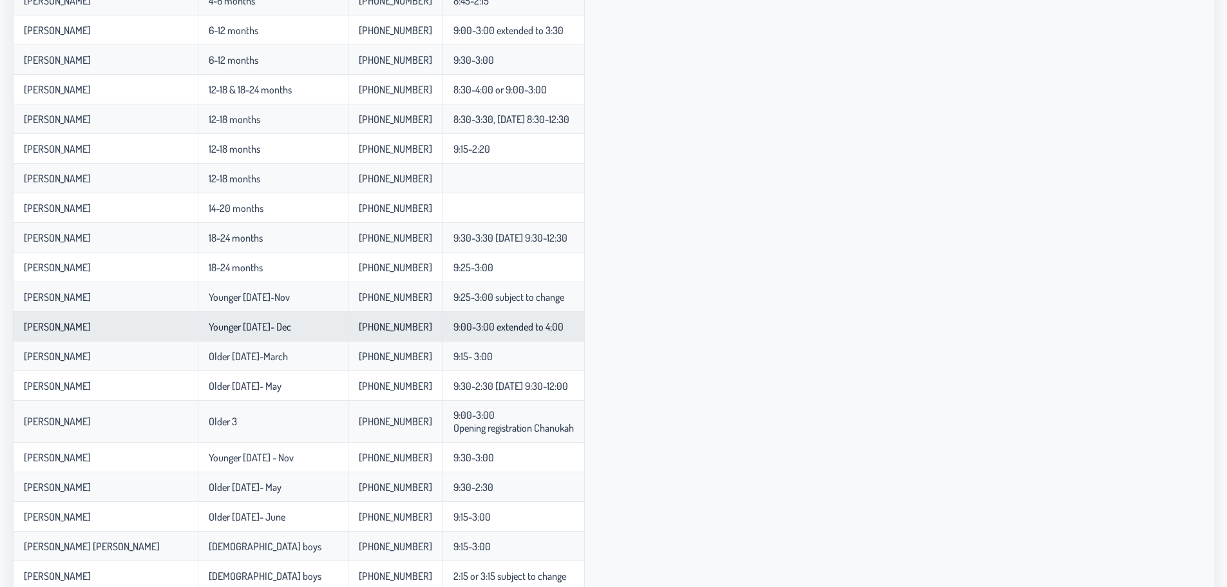
scroll to position [322, 0]
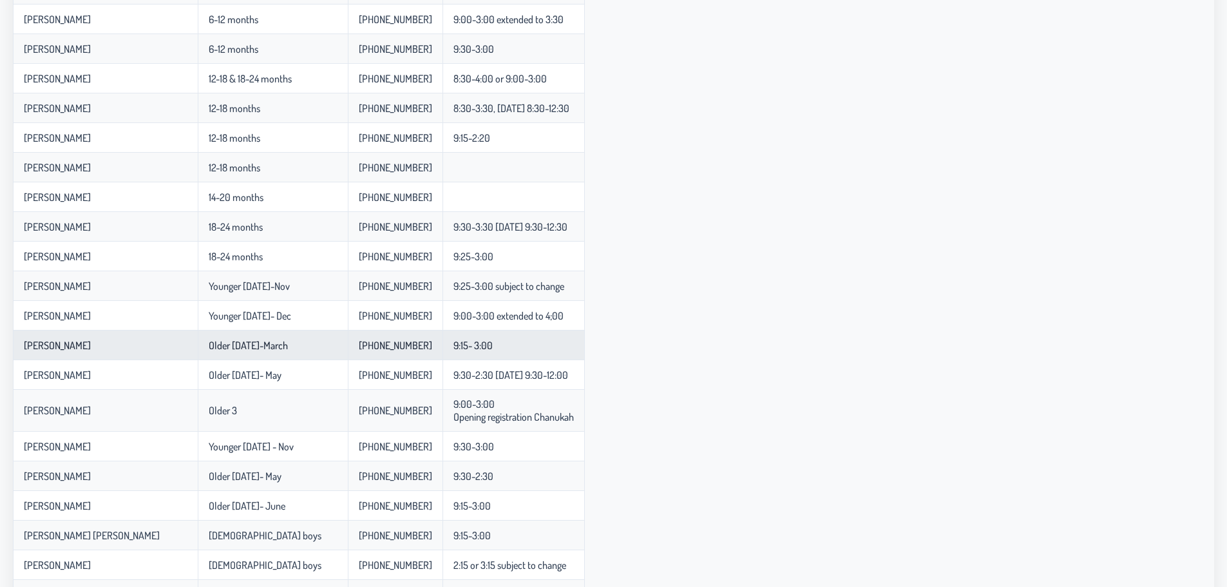
click at [261, 350] on p-celleditor "Older [DATE]-March" at bounding box center [248, 345] width 79 height 13
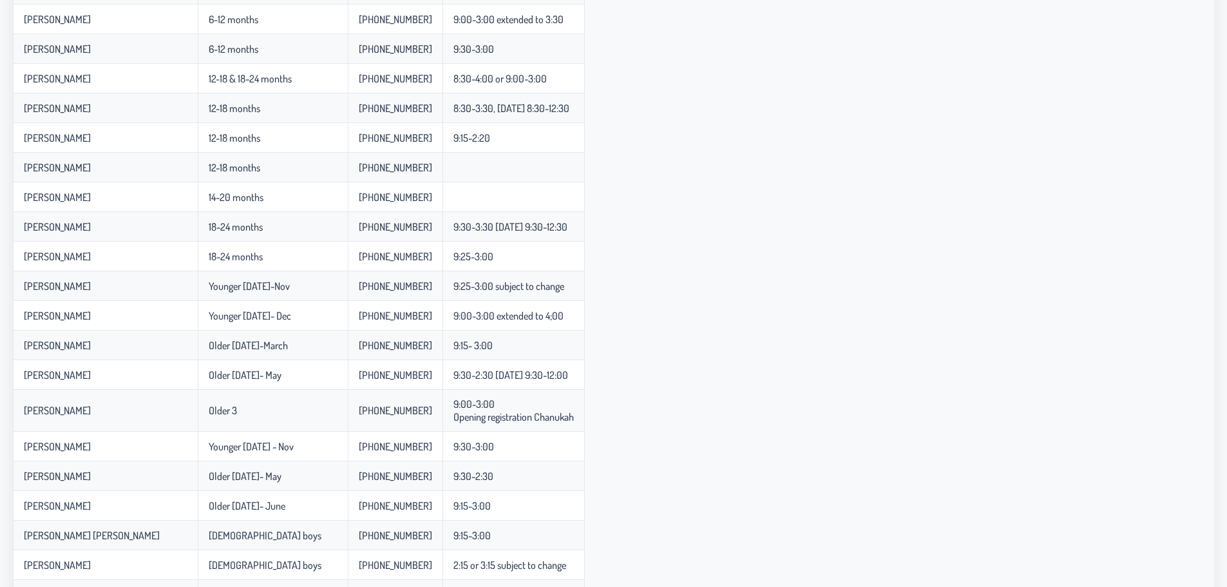
drag, startPoint x: 143, startPoint y: 347, endPoint x: 12, endPoint y: 351, distance: 130.8
click at [12, 351] on app-data "Total: 28 Name Age Phone Number Hours Faiga ( Doing it in someone's house in pl…" at bounding box center [613, 210] width 1227 height 941
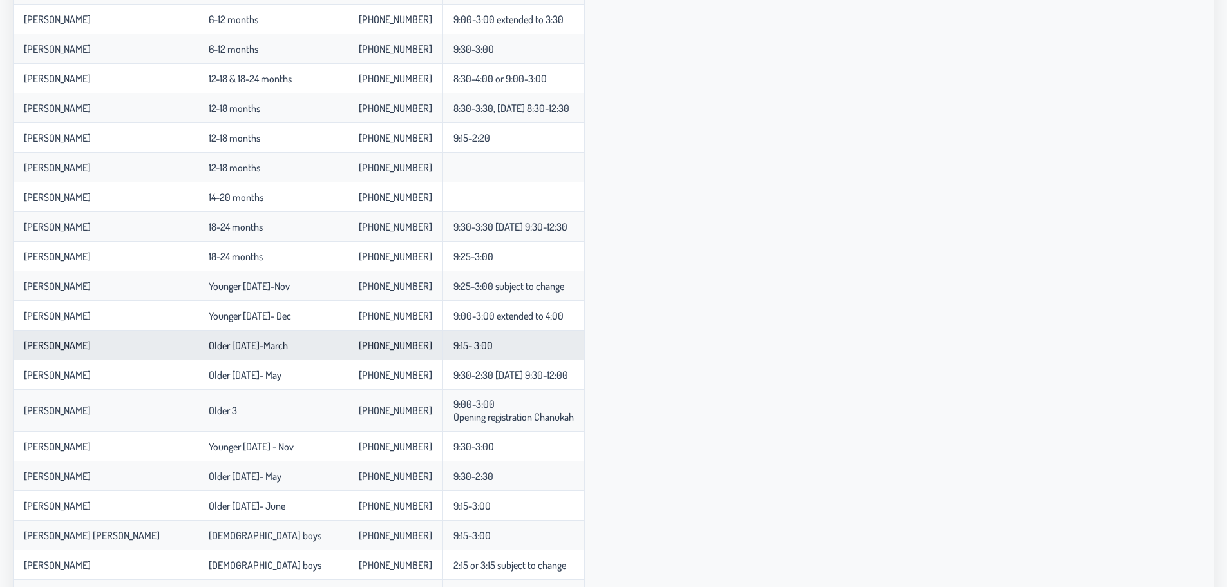
click at [48, 339] on p-celleditor "[PERSON_NAME]" at bounding box center [57, 345] width 67 height 13
drag, startPoint x: 26, startPoint y: 347, endPoint x: 127, endPoint y: 341, distance: 101.3
click at [127, 341] on td "[PERSON_NAME]" at bounding box center [105, 345] width 185 height 30
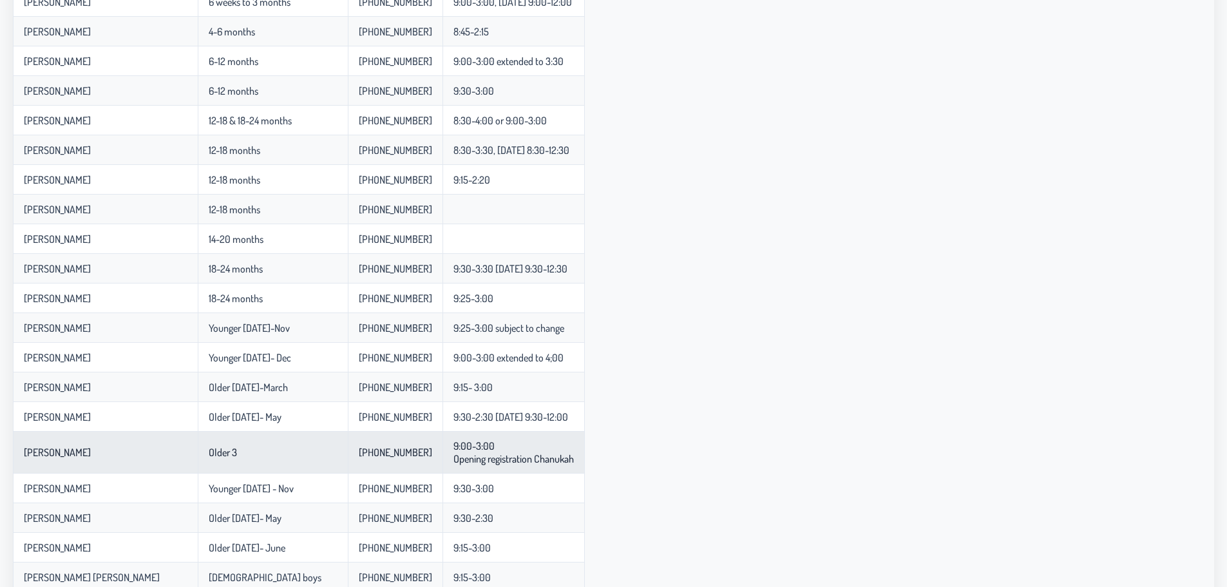
scroll to position [258, 0]
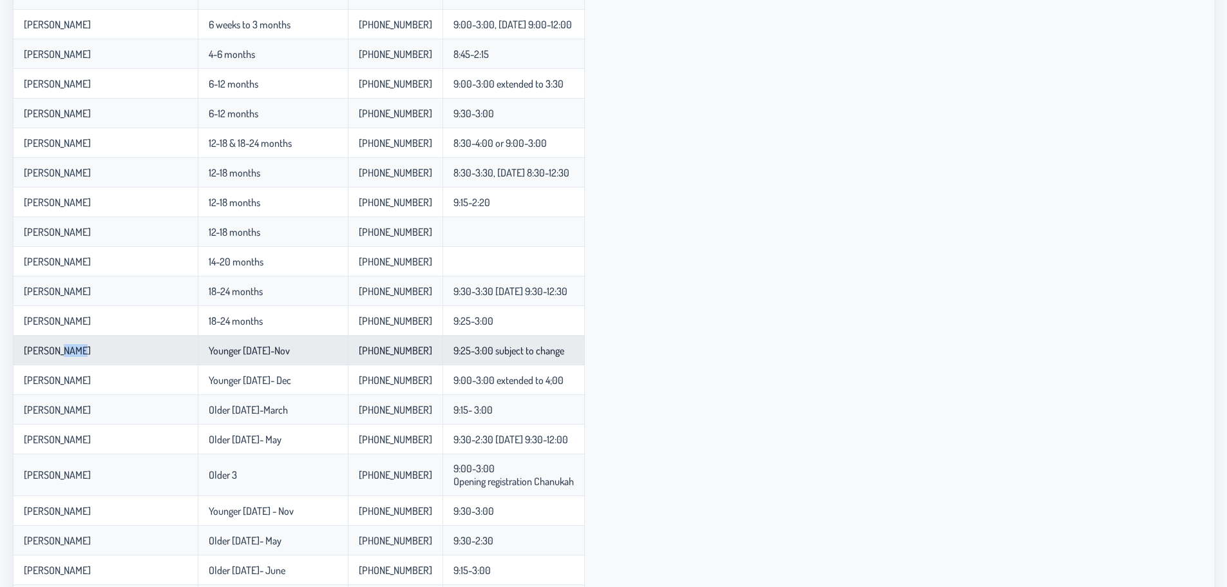
drag, startPoint x: 88, startPoint y: 349, endPoint x: 56, endPoint y: 356, distance: 32.3
click at [56, 356] on td "[PERSON_NAME]" at bounding box center [105, 350] width 185 height 30
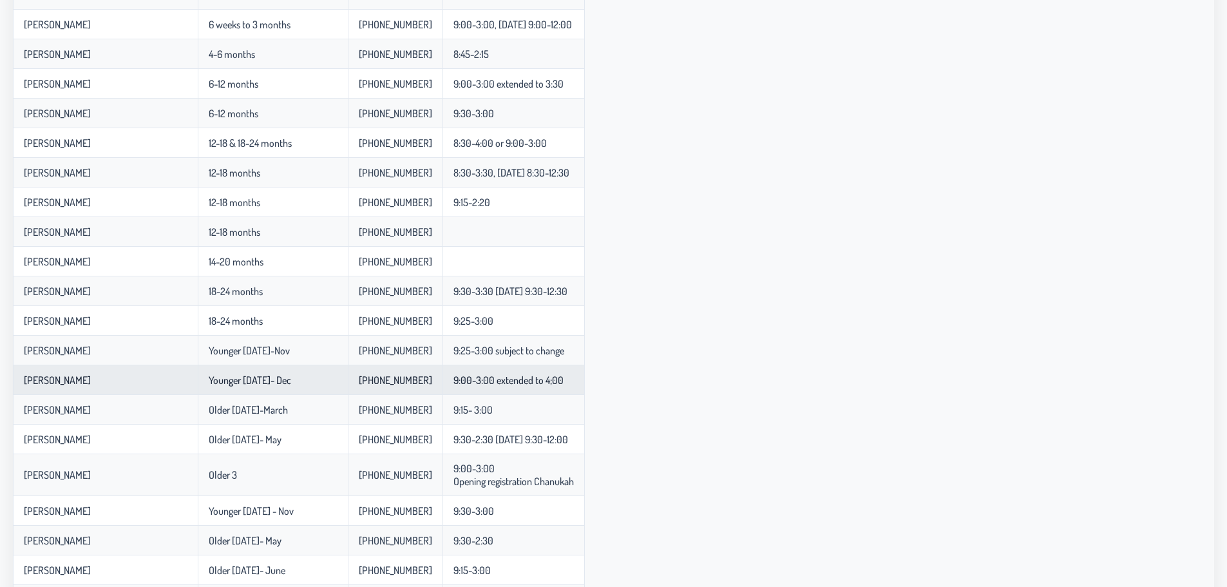
click at [44, 368] on p-celleditor "[PERSON_NAME]" at bounding box center [57, 379] width 67 height 13
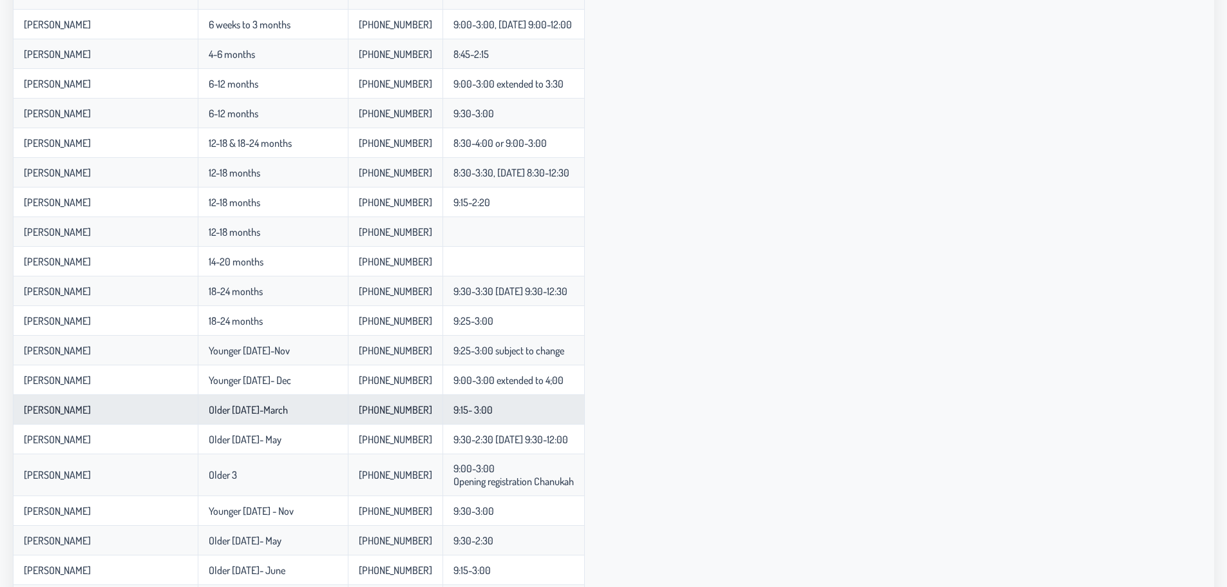
drag, startPoint x: 30, startPoint y: 410, endPoint x: 117, endPoint y: 411, distance: 86.9
click at [117, 368] on td "[PERSON_NAME]" at bounding box center [105, 410] width 185 height 30
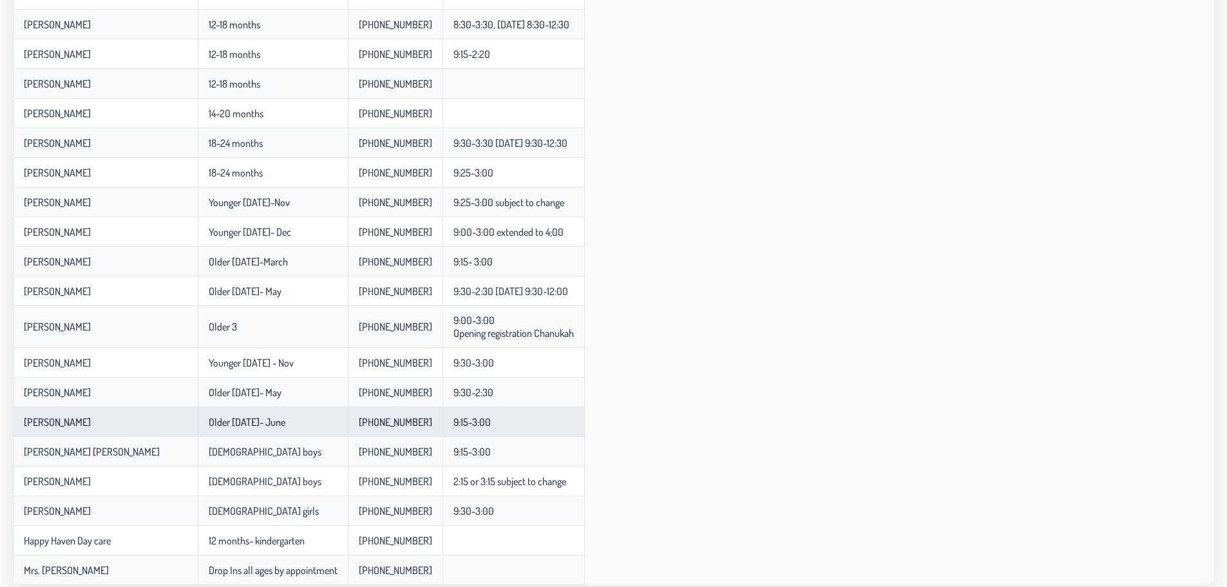
scroll to position [417, 0]
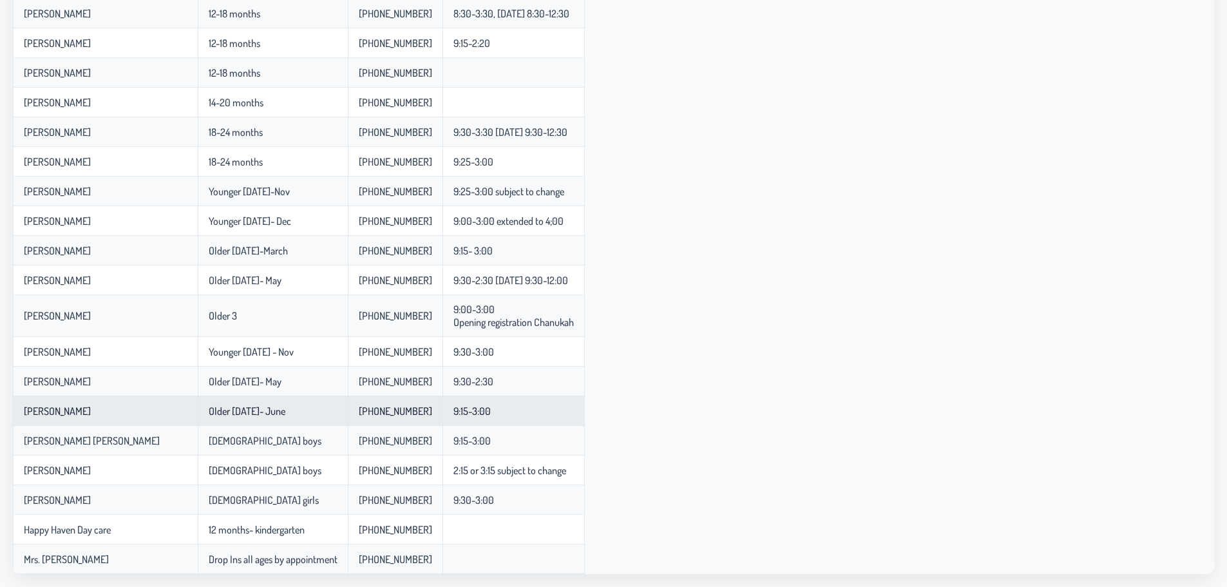
drag, startPoint x: 214, startPoint y: 413, endPoint x: 293, endPoint y: 413, distance: 78.6
click at [293, 368] on td "Older [DATE]- June" at bounding box center [273, 411] width 150 height 30
drag, startPoint x: 293, startPoint y: 414, endPoint x: 208, endPoint y: 417, distance: 85.1
click at [208, 368] on td "Older [DATE]- June" at bounding box center [273, 411] width 150 height 30
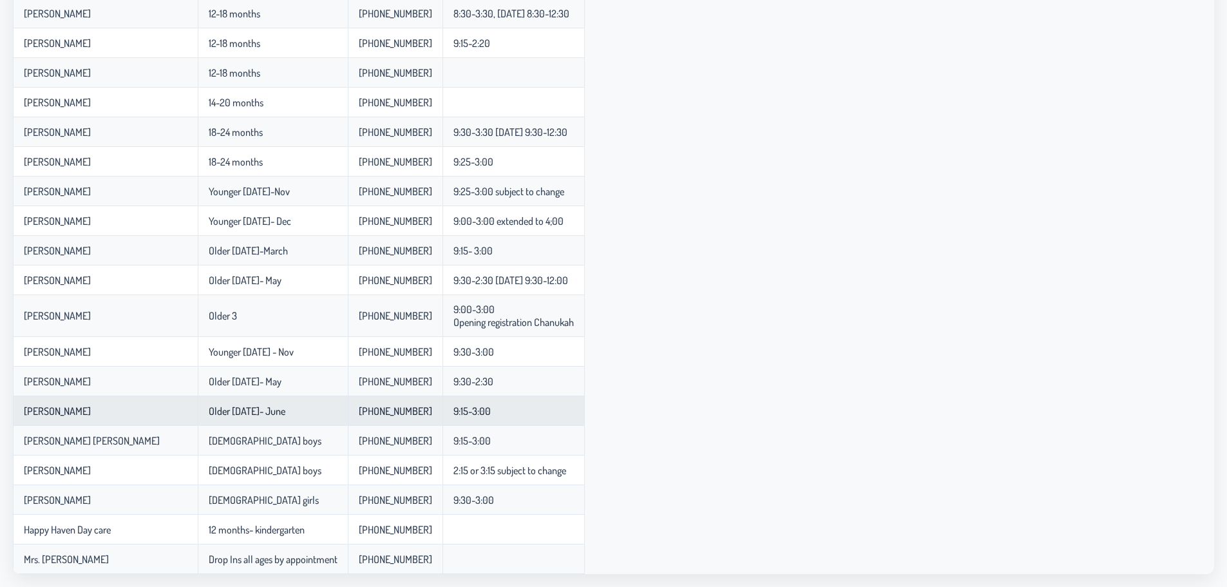
click at [208, 368] on td "Older [DATE]- June" at bounding box center [273, 411] width 150 height 30
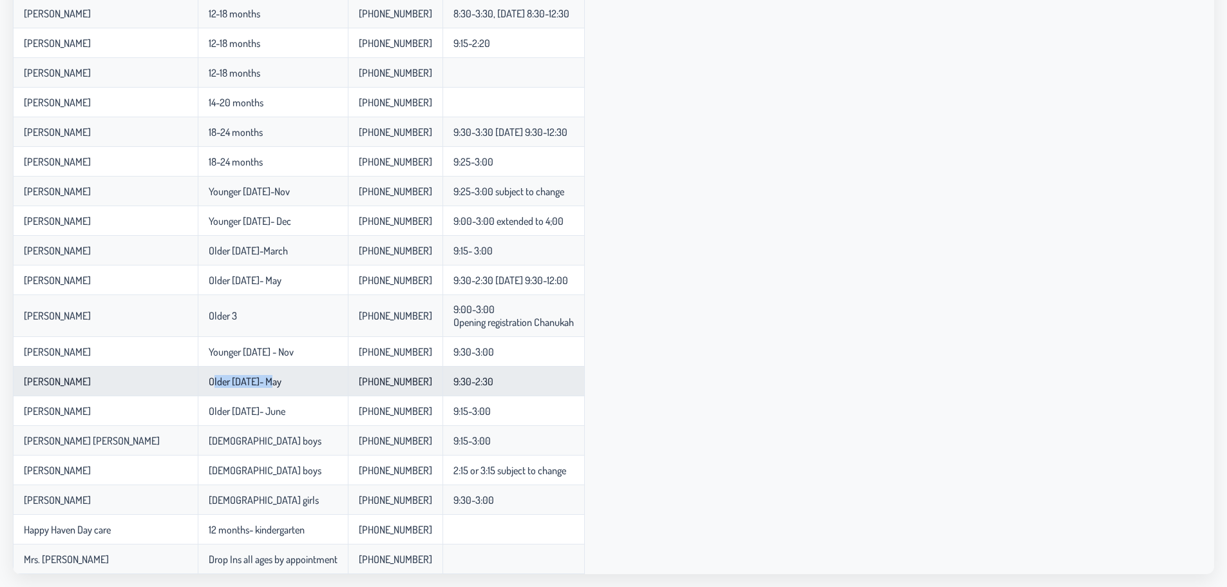
drag, startPoint x: 218, startPoint y: 381, endPoint x: 275, endPoint y: 381, distance: 56.7
click at [275, 368] on p-celleditor "Older [DATE]- May" at bounding box center [245, 381] width 73 height 13
click at [281, 368] on p-celleditor "Older [DATE]- May" at bounding box center [245, 381] width 73 height 13
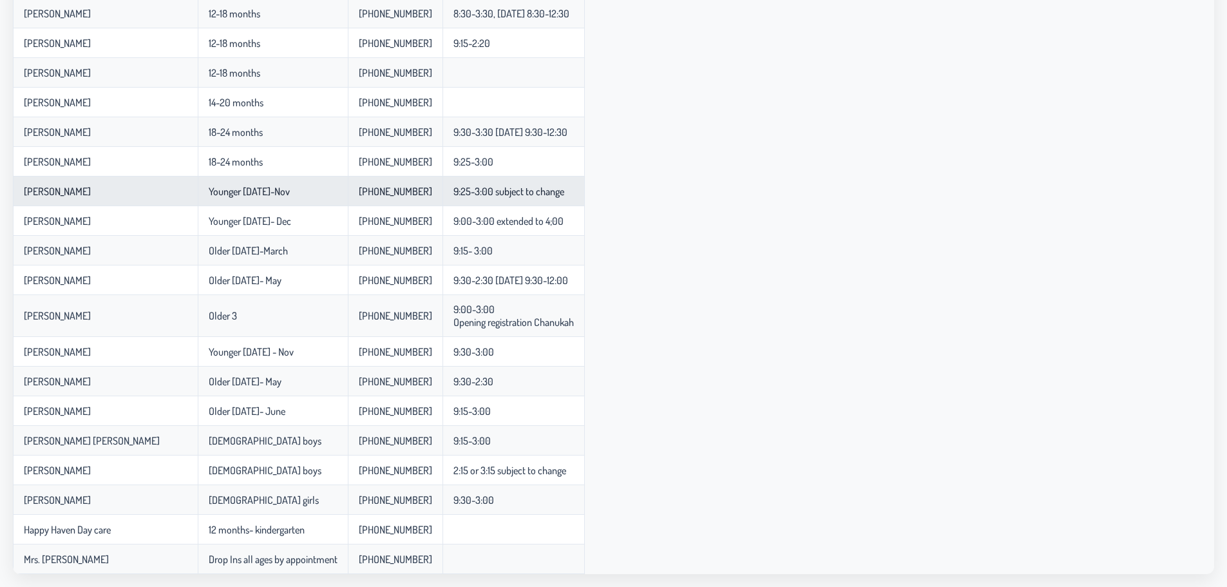
click at [274, 196] on p-celleditor "Younger [DATE]-Nov" at bounding box center [249, 191] width 81 height 13
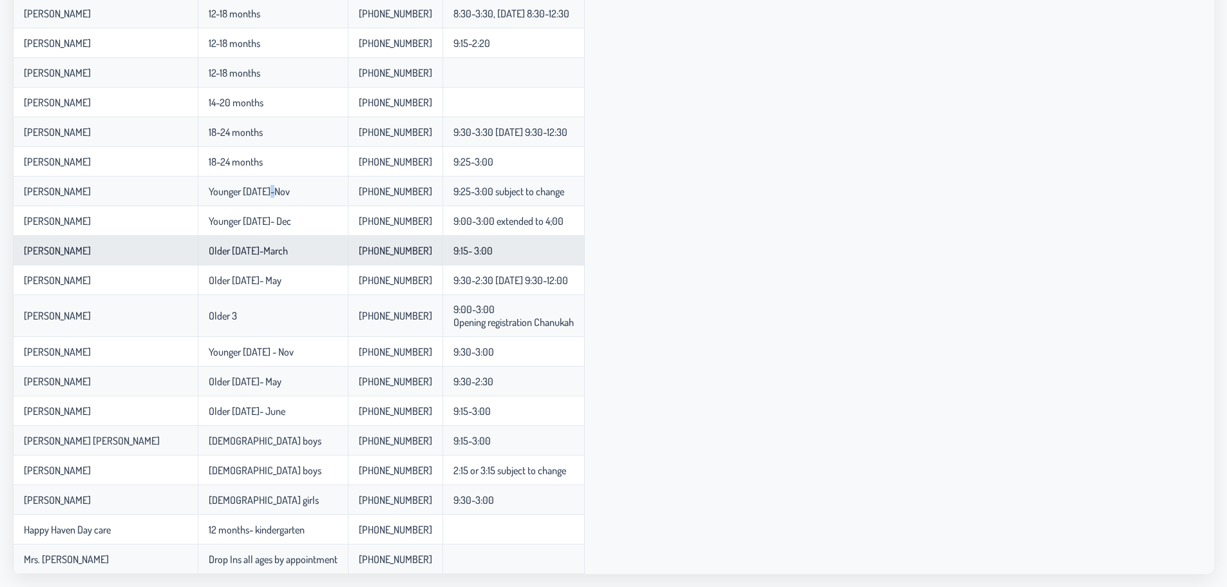
drag, startPoint x: 75, startPoint y: 248, endPoint x: 561, endPoint y: 244, distance: 486.2
click at [561, 244] on tr "[PERSON_NAME] Older [DATE]-March 845-303-5332 9:15- 3:00" at bounding box center [299, 251] width 572 height 30
drag, startPoint x: 543, startPoint y: 252, endPoint x: 527, endPoint y: 253, distance: 16.8
click at [542, 252] on td "9:15- 3:00" at bounding box center [513, 251] width 142 height 30
click at [521, 253] on td "9:15- 3:00" at bounding box center [513, 251] width 142 height 30
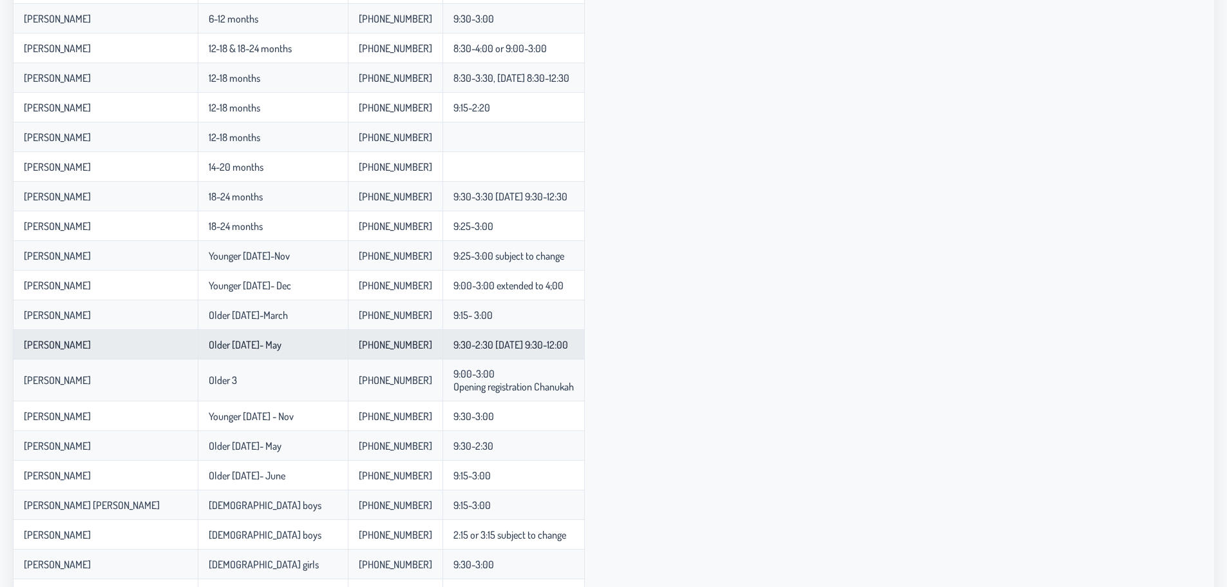
scroll to position [288, 0]
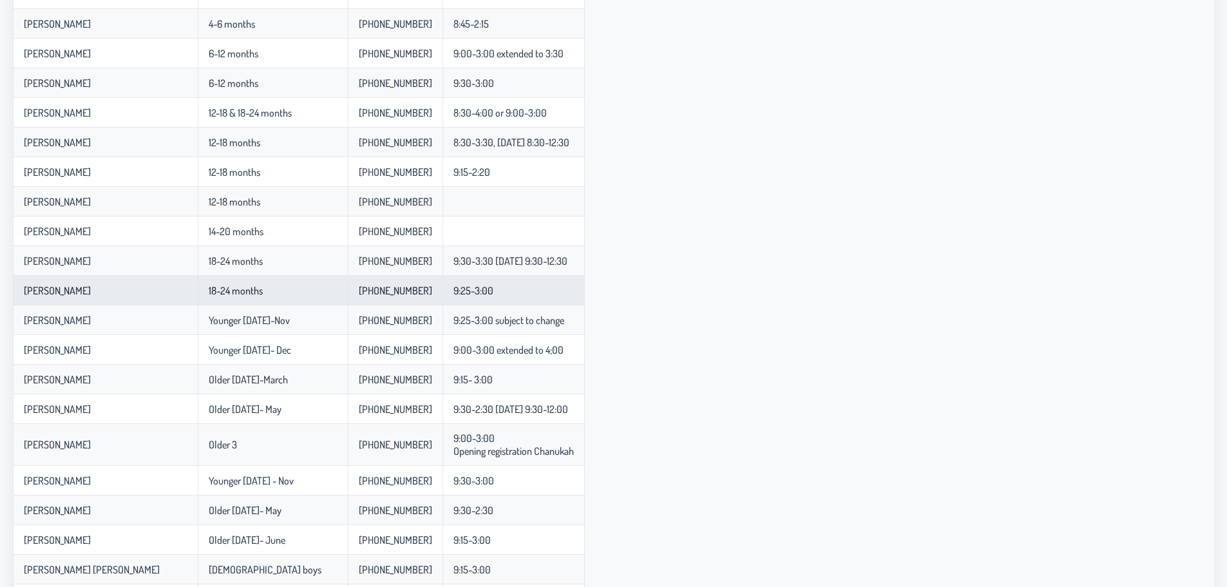
drag, startPoint x: 40, startPoint y: 259, endPoint x: 558, endPoint y: 285, distance: 519.0
click at [558, 285] on tbody "Faiga ( Doing it in someone's house in plp ) Newborns [PHONE_NUMBER] 8:45-4:00 …" at bounding box center [299, 282] width 572 height 842
click at [558, 285] on td "9:25-3:00" at bounding box center [513, 291] width 142 height 30
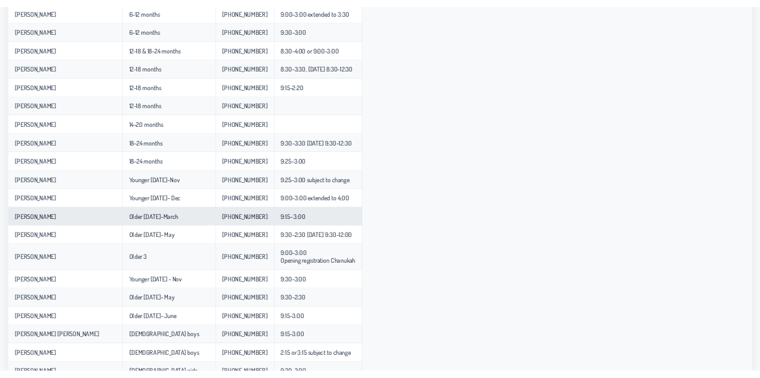
scroll to position [352, 0]
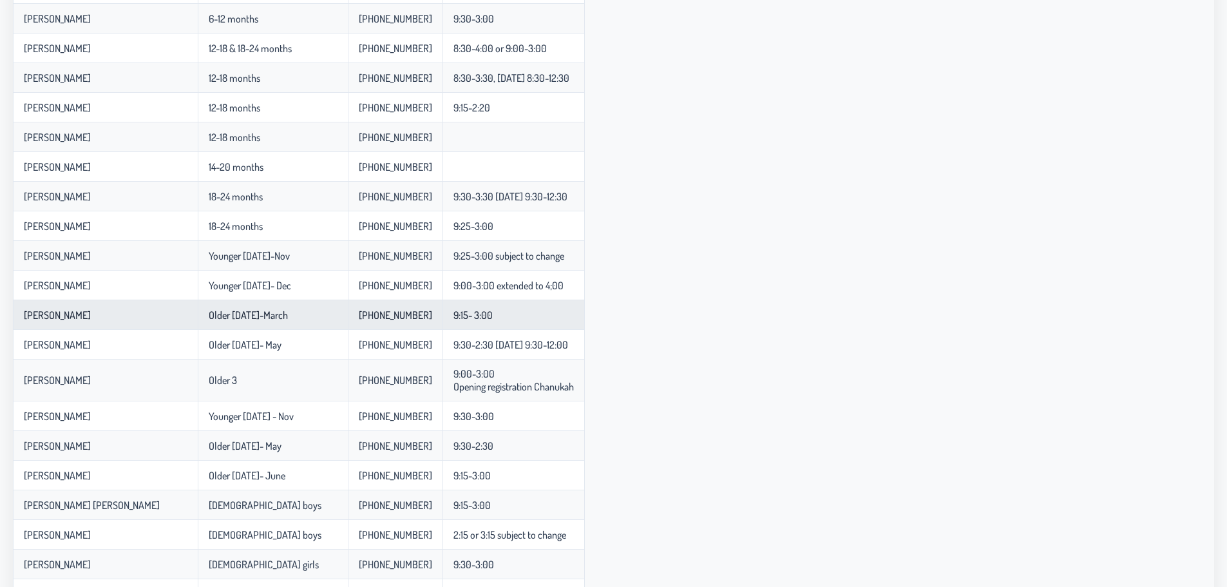
drag, startPoint x: 27, startPoint y: 317, endPoint x: 533, endPoint y: 316, distance: 505.5
click at [533, 316] on tr "[PERSON_NAME] Older [DATE]-March 845-303-5332 9:15- 3:00" at bounding box center [299, 315] width 572 height 30
click at [533, 316] on td "9:15- 3:00" at bounding box center [513, 315] width 142 height 30
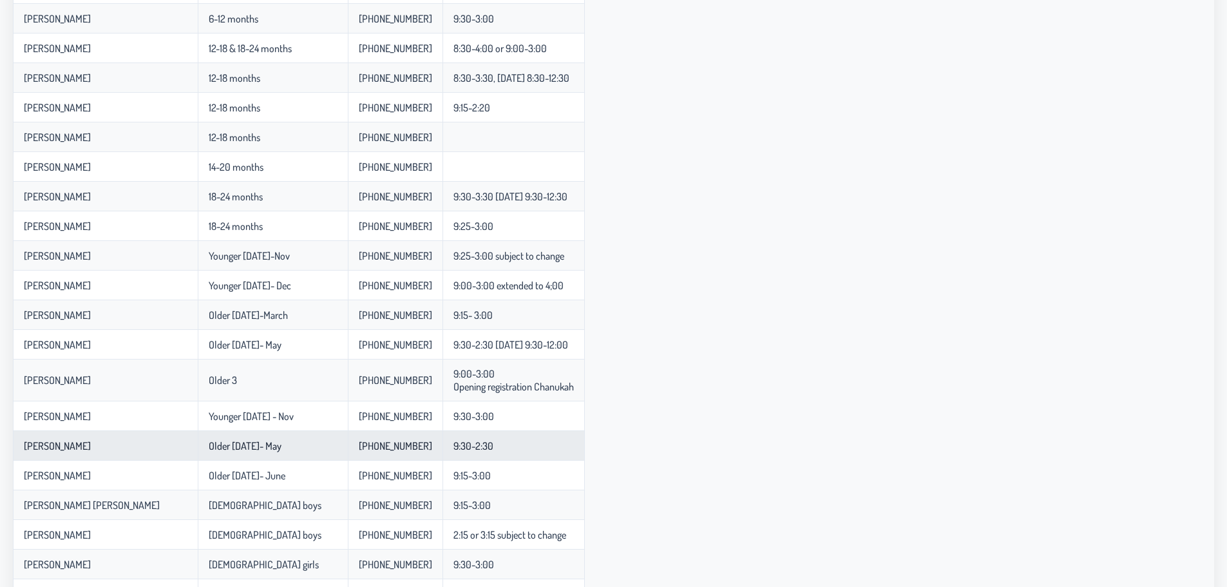
drag, startPoint x: 65, startPoint y: 443, endPoint x: 166, endPoint y: 449, distance: 101.3
click at [166, 368] on td "[PERSON_NAME]" at bounding box center [105, 446] width 185 height 30
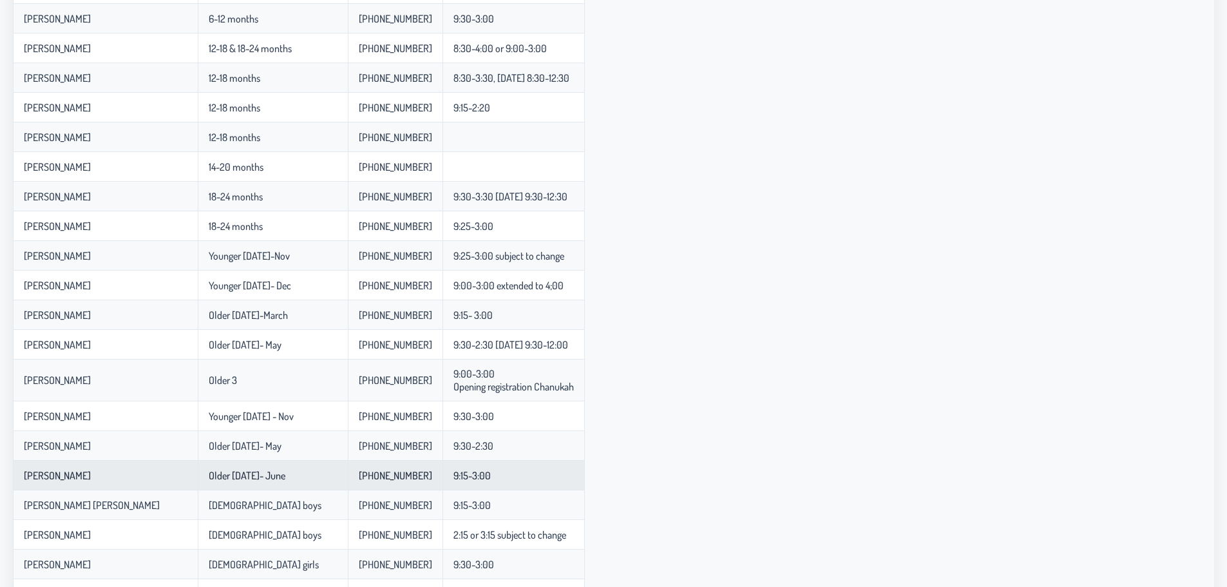
click at [153, 368] on td "[PERSON_NAME]" at bounding box center [105, 475] width 185 height 30
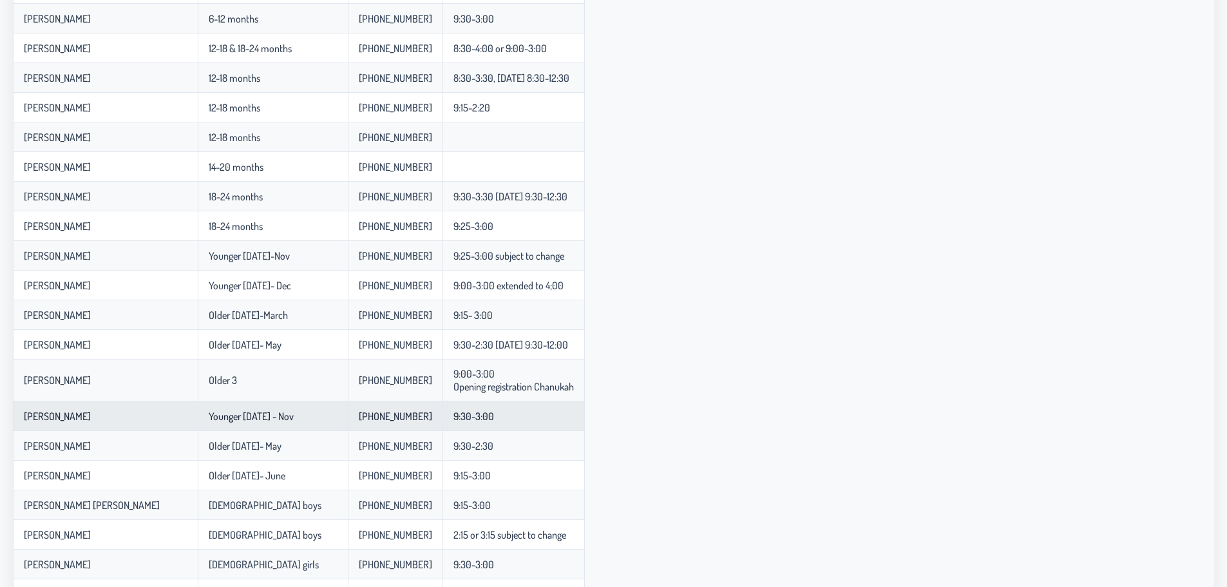
drag, startPoint x: 20, startPoint y: 411, endPoint x: 348, endPoint y: 417, distance: 328.4
click at [348, 368] on tr "[PERSON_NAME] Younger [DATE] - Nov 848-525-2075 9:30-3:00" at bounding box center [299, 416] width 572 height 30
click at [317, 368] on td "Younger [DATE] - Nov" at bounding box center [273, 416] width 150 height 30
drag, startPoint x: 257, startPoint y: 417, endPoint x: 307, endPoint y: 416, distance: 50.2
click at [307, 368] on td "Younger [DATE] - Nov" at bounding box center [273, 416] width 150 height 30
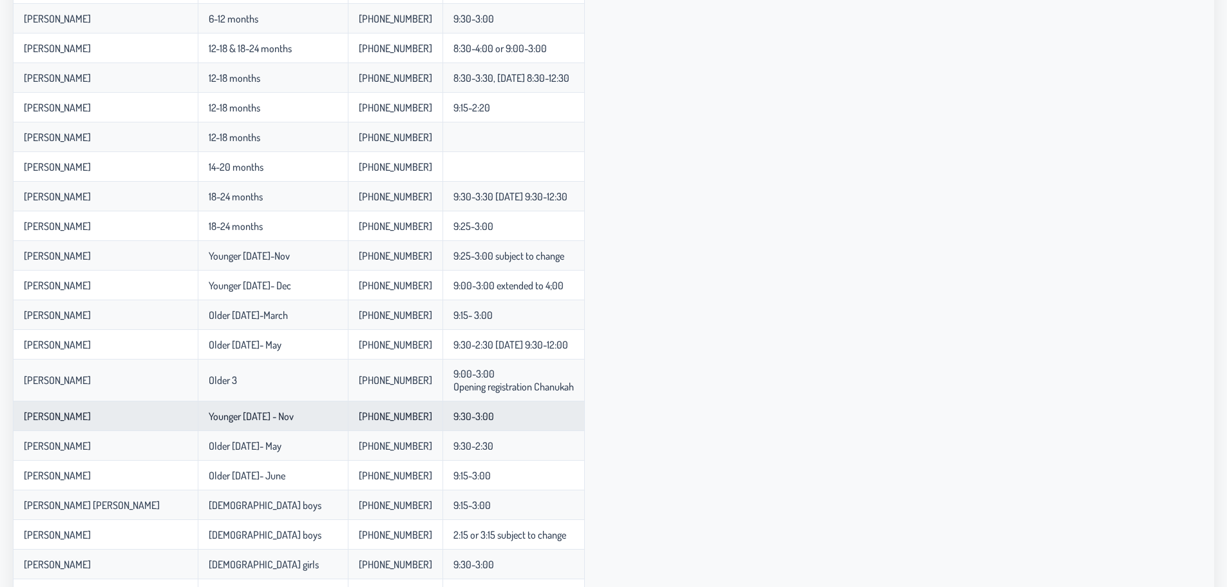
click at [279, 368] on td "Younger [DATE] - Nov" at bounding box center [273, 416] width 150 height 30
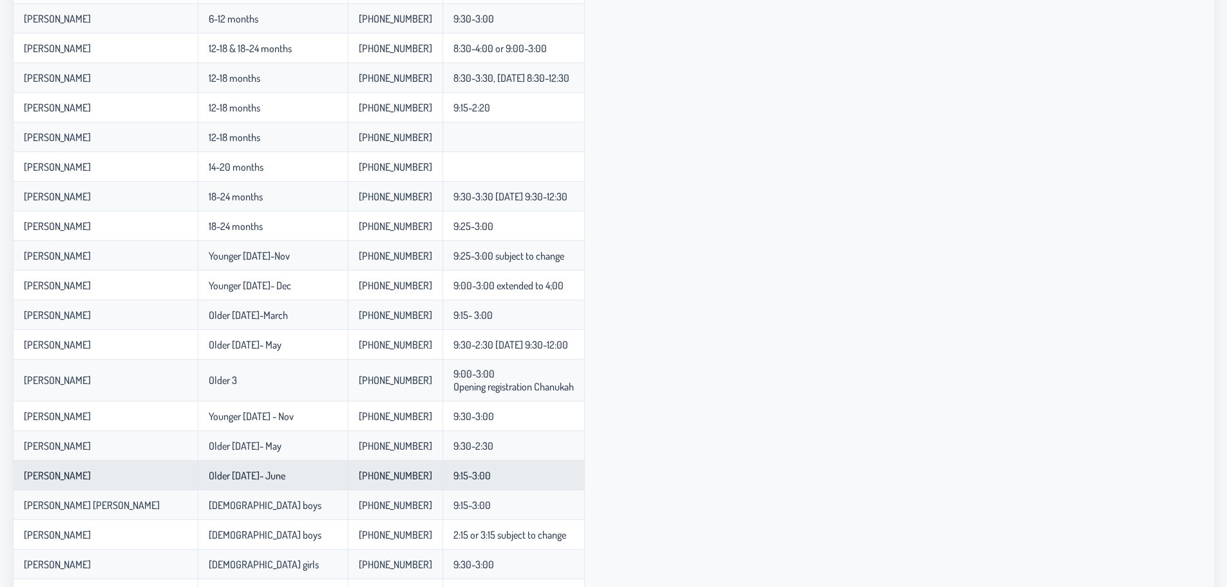
drag, startPoint x: 28, startPoint y: 415, endPoint x: 530, endPoint y: 476, distance: 505.9
click at [530, 368] on tbody "Faiga ( Doing it in someone's house in plp ) Newborns [PHONE_NUMBER] 8:45-4:00 …" at bounding box center [299, 218] width 572 height 842
click at [530, 368] on td "9:15-3:00" at bounding box center [513, 475] width 142 height 30
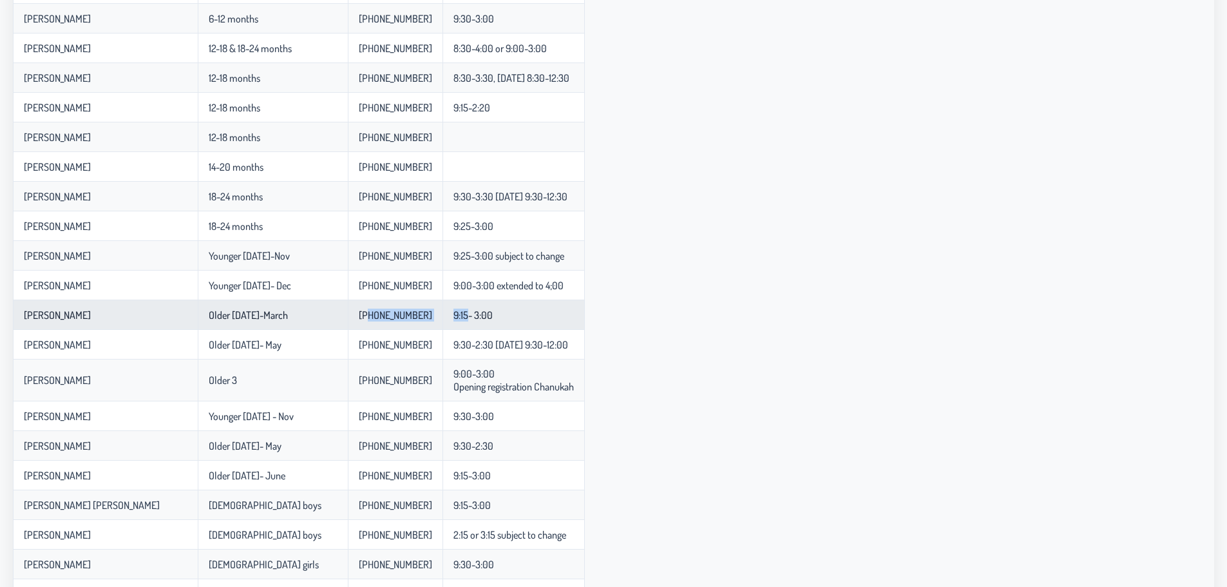
drag, startPoint x: 369, startPoint y: 323, endPoint x: 475, endPoint y: 312, distance: 106.1
click at [475, 312] on tr "[PERSON_NAME] Older [DATE]-March 845-303-5332 9:15- 3:00" at bounding box center [299, 315] width 572 height 30
click at [475, 312] on p-celleditor "9:15- 3:00" at bounding box center [472, 314] width 39 height 13
drag, startPoint x: 28, startPoint y: 312, endPoint x: 163, endPoint y: 316, distance: 134.6
click at [163, 316] on td "[PERSON_NAME]" at bounding box center [105, 315] width 185 height 30
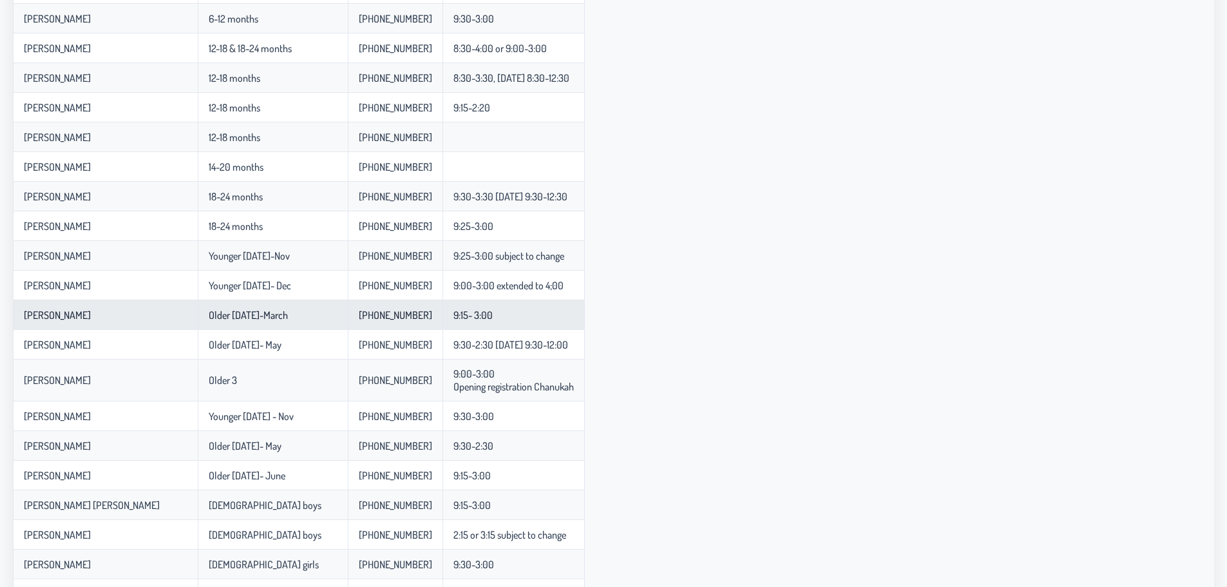
click at [163, 316] on td "[PERSON_NAME]" at bounding box center [105, 315] width 185 height 30
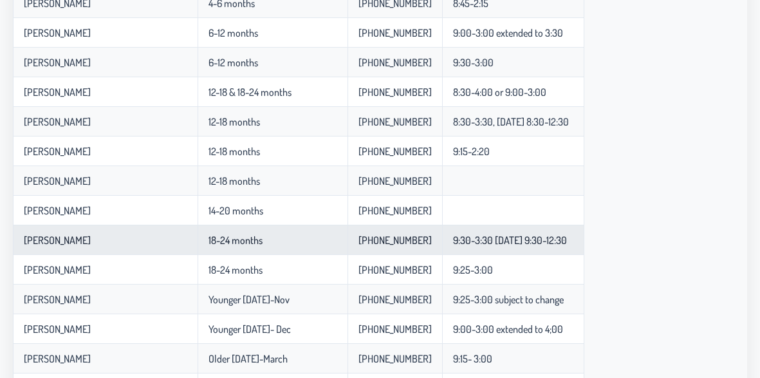
scroll to position [288, 0]
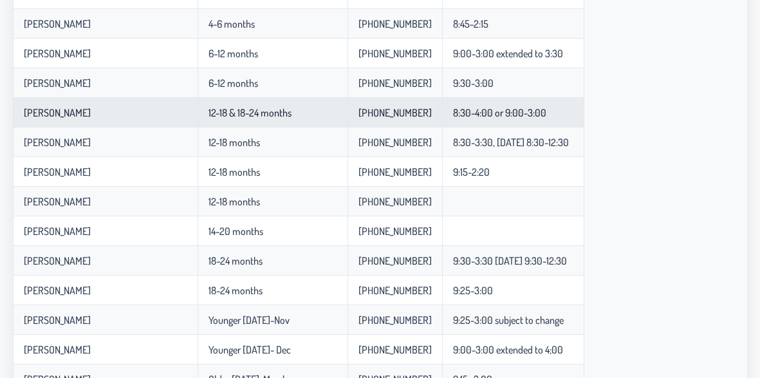
drag, startPoint x: 164, startPoint y: 114, endPoint x: 320, endPoint y: 102, distance: 156.9
click at [320, 102] on tr "[PERSON_NAME] 12-18 & 18-24 months [PHONE_NUMBER] 8:30-4:00 or 9:00-3:00" at bounding box center [299, 113] width 572 height 30
click at [320, 102] on td "12-18 & 18-24 months" at bounding box center [273, 113] width 150 height 30
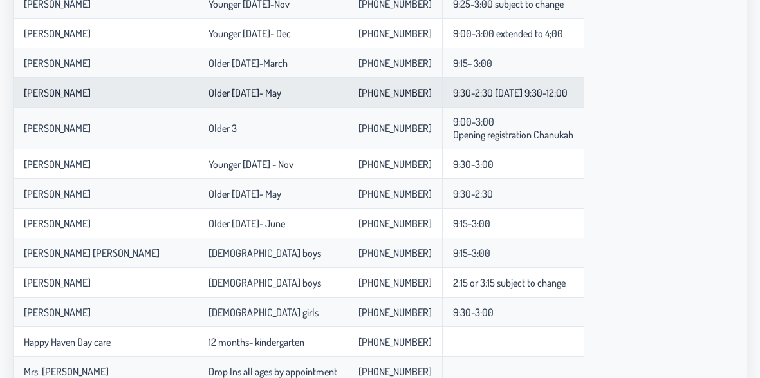
scroll to position [610, 0]
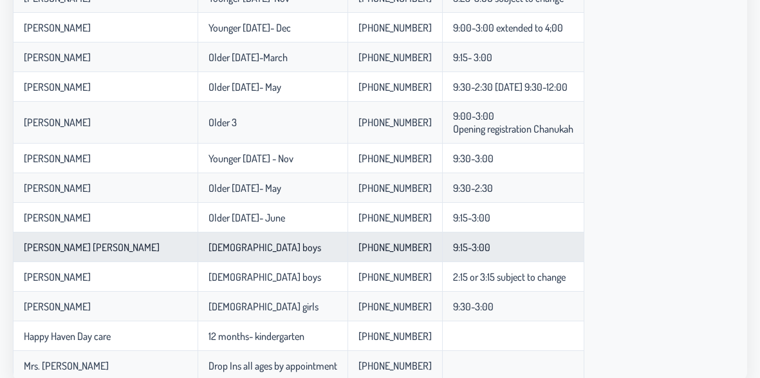
click at [127, 251] on td "[PERSON_NAME] [PERSON_NAME]" at bounding box center [105, 247] width 185 height 30
drag, startPoint x: 305, startPoint y: 244, endPoint x: 181, endPoint y: 252, distance: 124.5
click at [187, 250] on tr "[PERSON_NAME] [PERSON_NAME] [DEMOGRAPHIC_DATA] boys [PHONE_NUMBER] 9:15-3:00" at bounding box center [299, 247] width 572 height 30
click at [179, 252] on td "[PERSON_NAME] [PERSON_NAME]" at bounding box center [105, 247] width 185 height 30
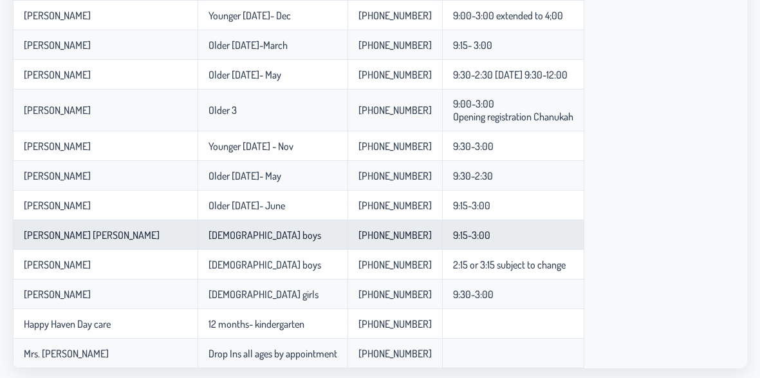
scroll to position [625, 0]
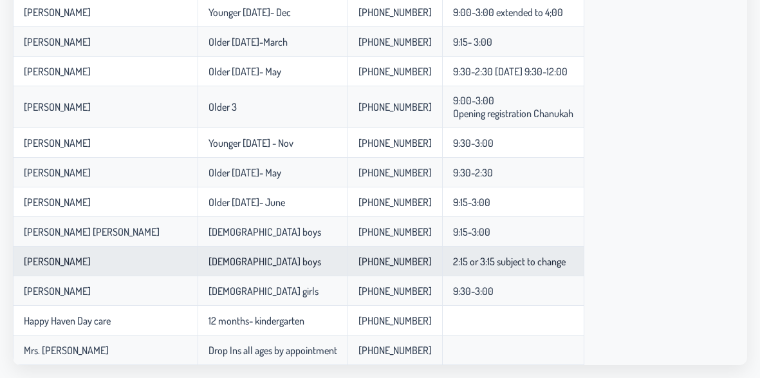
drag, startPoint x: 281, startPoint y: 260, endPoint x: 126, endPoint y: 265, distance: 155.3
click at [130, 265] on tr "[PERSON_NAME] [DEMOGRAPHIC_DATA] boys [PHONE_NUMBER] 2:15 or 3:15 subject to ch…" at bounding box center [299, 262] width 572 height 30
click at [125, 265] on td "[PERSON_NAME]" at bounding box center [105, 262] width 185 height 30
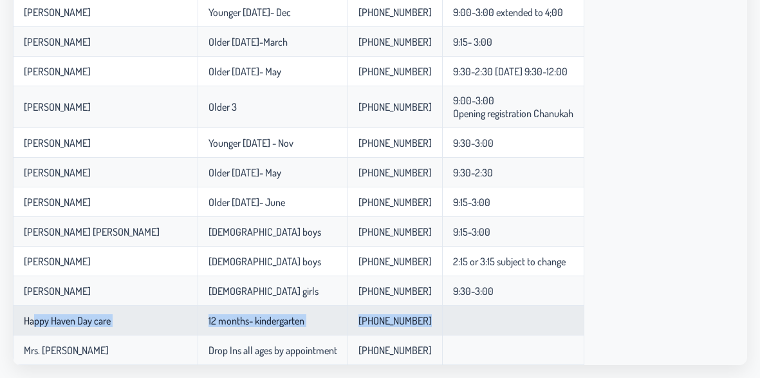
drag, startPoint x: 32, startPoint y: 317, endPoint x: 458, endPoint y: 321, distance: 425.6
click at [458, 321] on tr "Happy Haven Day care 12 months- kindergarten [PHONE_NUMBER]" at bounding box center [299, 321] width 572 height 30
click at [458, 321] on td at bounding box center [513, 321] width 142 height 30
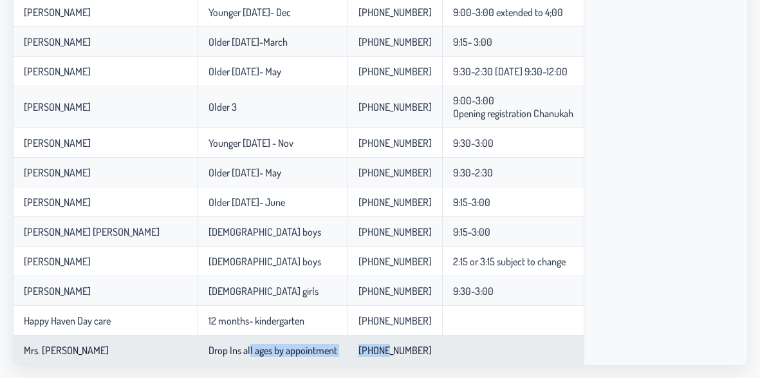
drag, startPoint x: 360, startPoint y: 349, endPoint x: 229, endPoint y: 344, distance: 130.8
click at [251, 345] on tr "Mrs. [PERSON_NAME] Drop Ins all ages by appointment [PHONE_NUMBER]" at bounding box center [299, 350] width 572 height 30
click at [222, 344] on p-celleditor "Drop Ins all ages by appointment" at bounding box center [273, 350] width 129 height 13
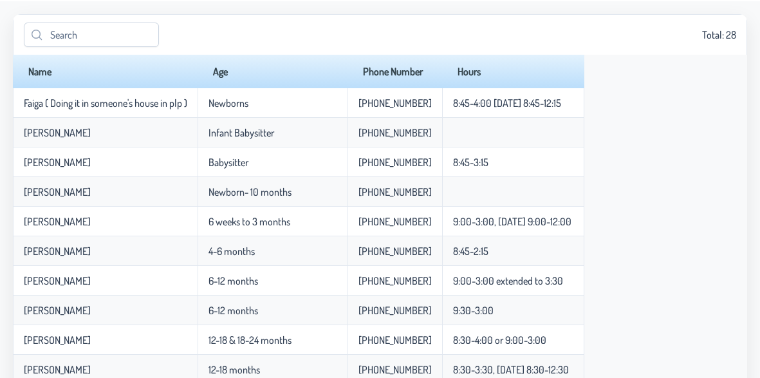
scroll to position [0, 0]
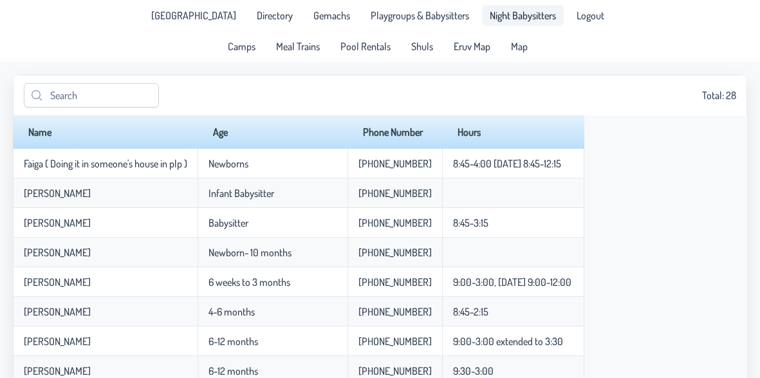
click at [494, 15] on span "Night Babysitters" at bounding box center [523, 15] width 66 height 10
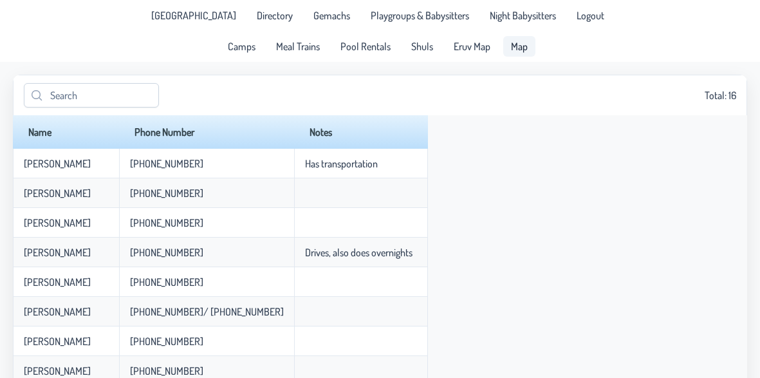
click at [514, 48] on span "Map" at bounding box center [519, 46] width 17 height 10
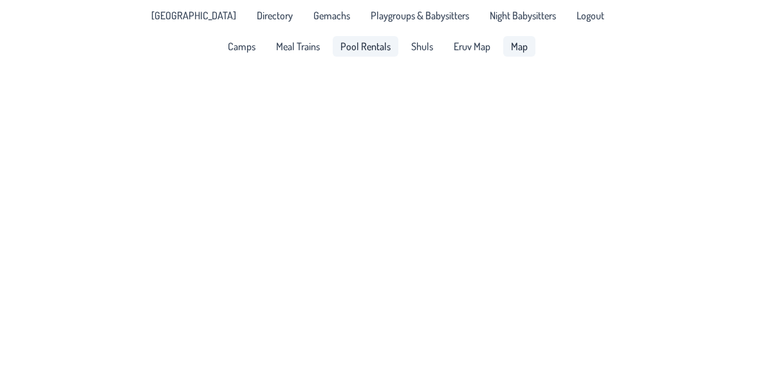
click at [368, 46] on span "Pool Rentals" at bounding box center [366, 46] width 50 height 10
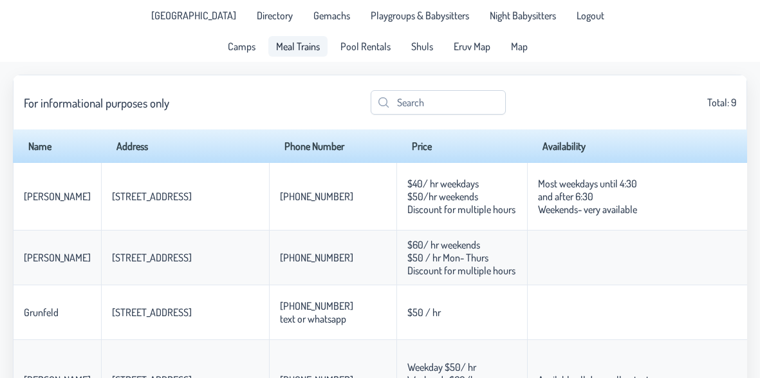
click at [296, 46] on span "Meal Trains" at bounding box center [298, 46] width 44 height 10
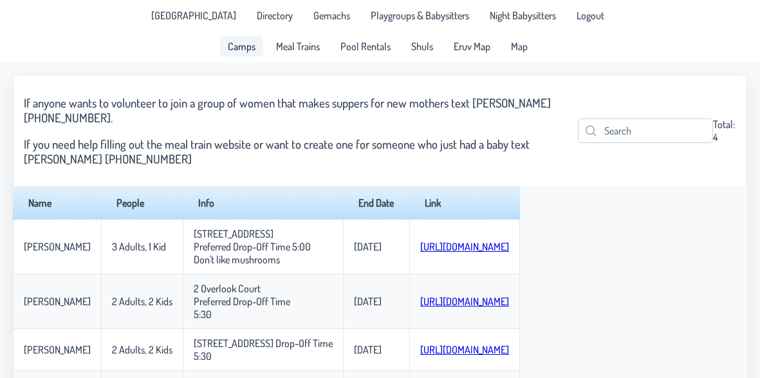
click at [256, 48] on link "Camps" at bounding box center [241, 46] width 43 height 21
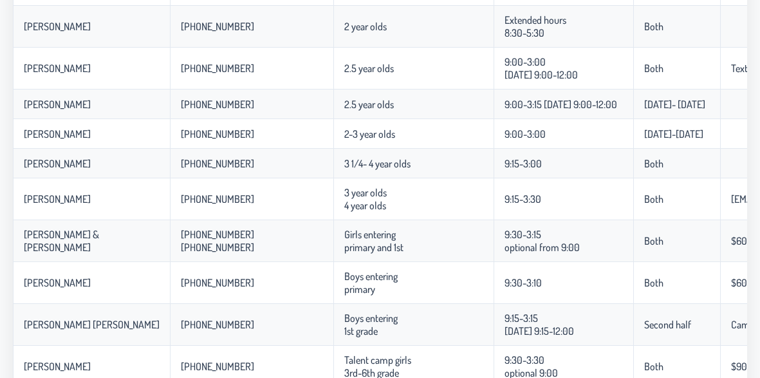
scroll to position [451, 0]
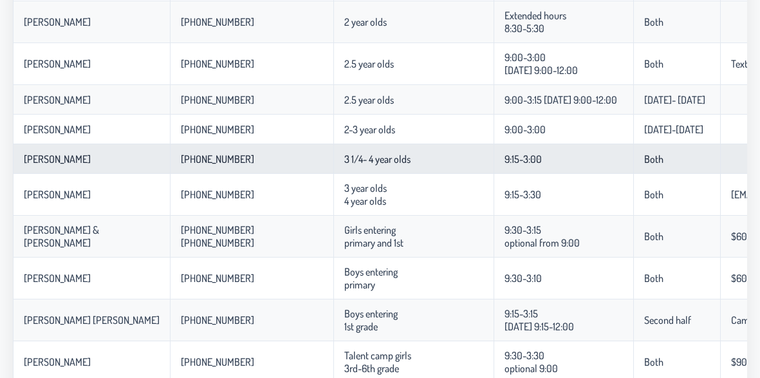
drag, startPoint x: 268, startPoint y: 153, endPoint x: 369, endPoint y: 161, distance: 101.4
click at [369, 161] on td "3 1/4- 4 year olds" at bounding box center [414, 159] width 160 height 30
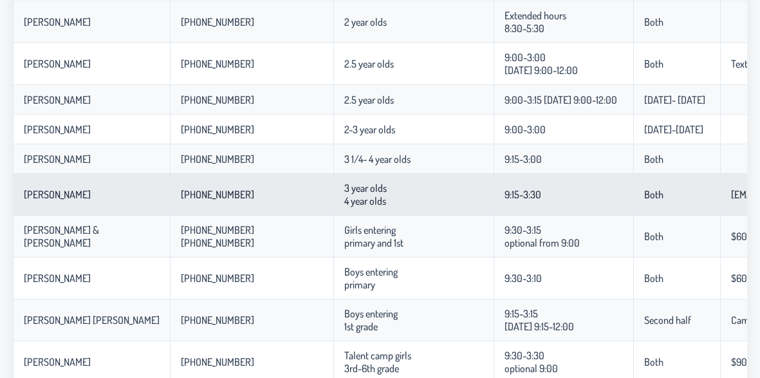
drag, startPoint x: 339, startPoint y: 196, endPoint x: 243, endPoint y: 203, distance: 96.2
click at [254, 203] on tr "[PERSON_NAME] [PHONE_NUMBER] 3 year olds 4 year olds 9:15-3:30 Both [EMAIL_ADDR…" at bounding box center [474, 195] width 923 height 42
click at [232, 204] on td "[PHONE_NUMBER]" at bounding box center [252, 195] width 164 height 42
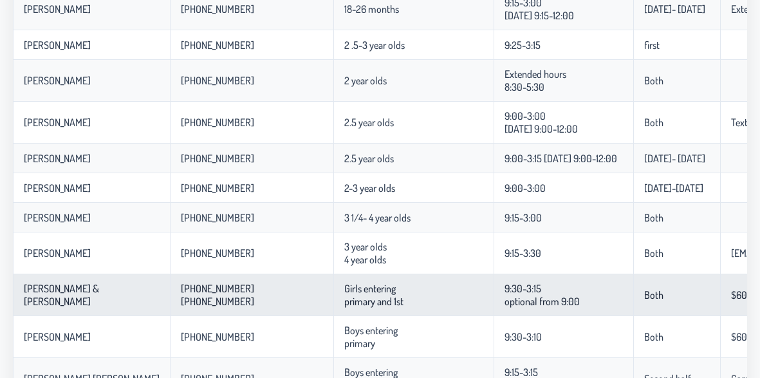
scroll to position [366, 0]
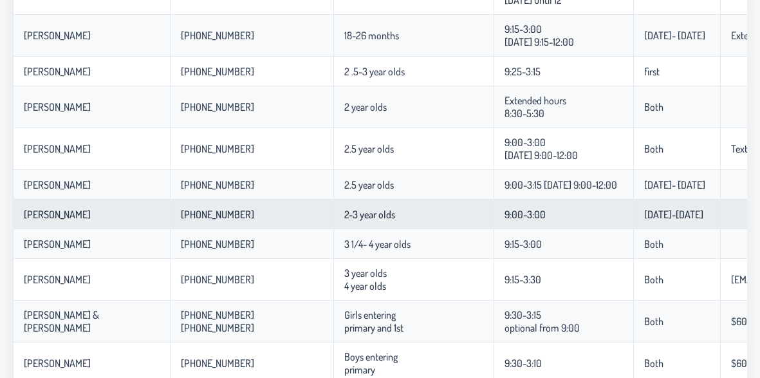
drag, startPoint x: 161, startPoint y: 210, endPoint x: 390, endPoint y: 203, distance: 229.3
click at [390, 203] on tr "[PERSON_NAME] [PHONE_NUMBER] 2-3 year olds 9:00-3:00 [DATE]-[DATE]" at bounding box center [474, 215] width 923 height 30
click at [392, 203] on td "2-3 year olds" at bounding box center [414, 215] width 160 height 30
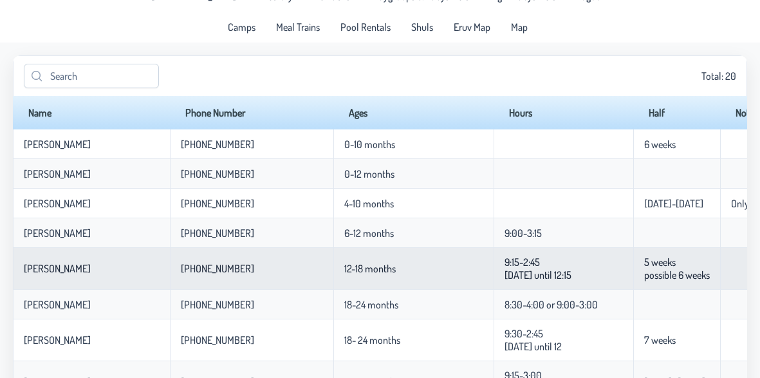
scroll to position [0, 0]
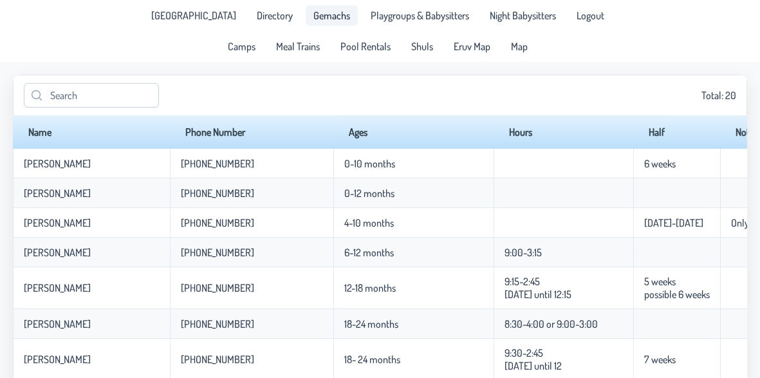
click at [323, 15] on span "Gemachs" at bounding box center [332, 15] width 37 height 10
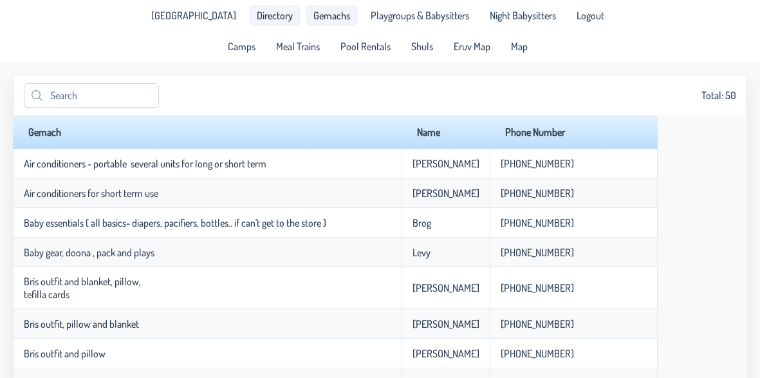
click at [265, 14] on span "Directory" at bounding box center [275, 15] width 36 height 10
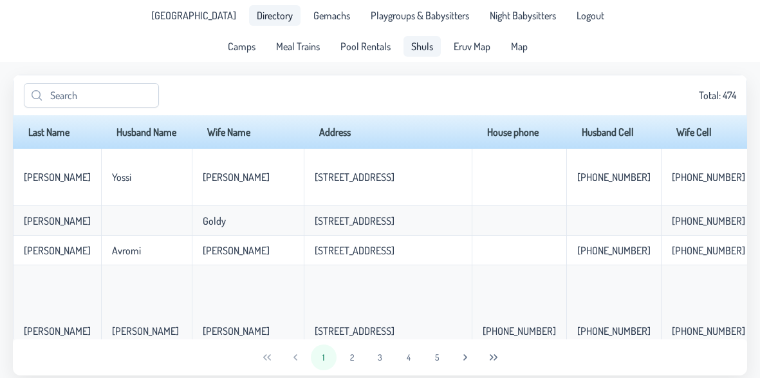
click at [355, 44] on span "Pool Rentals" at bounding box center [366, 46] width 50 height 10
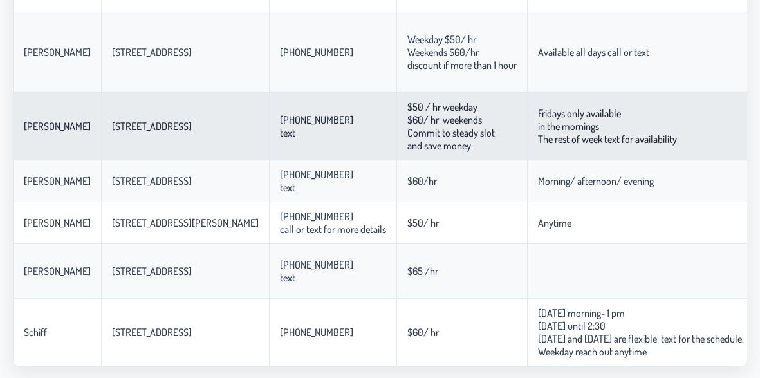
scroll to position [339, 0]
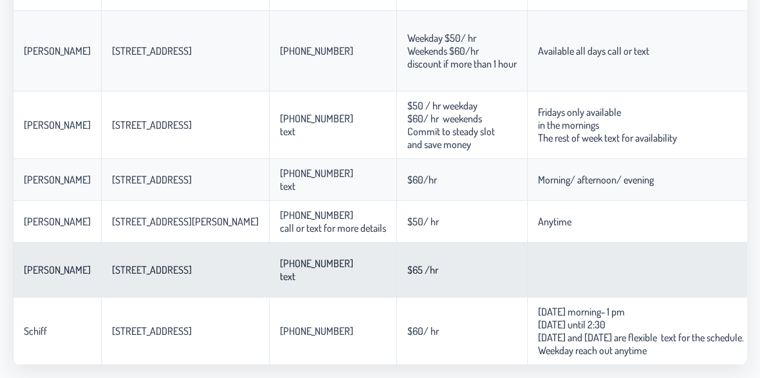
drag, startPoint x: 322, startPoint y: 256, endPoint x: 263, endPoint y: 253, distance: 58.7
click at [264, 253] on tr "[PERSON_NAME] [STREET_ADDRESS] [PHONE_NUMBER] text $65 /hr Salt water pool Priv…" at bounding box center [515, 270] width 1004 height 55
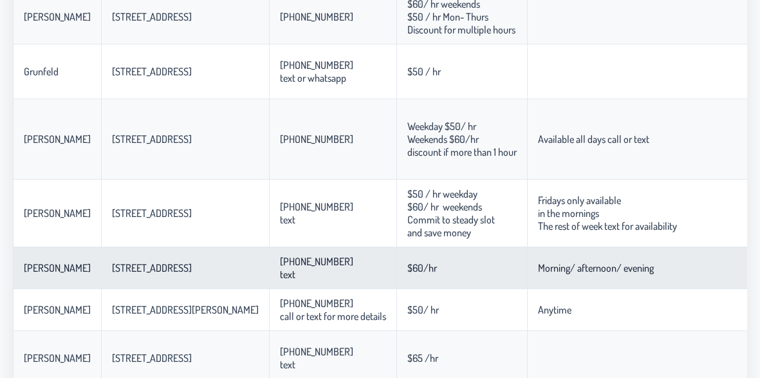
scroll to position [81, 0]
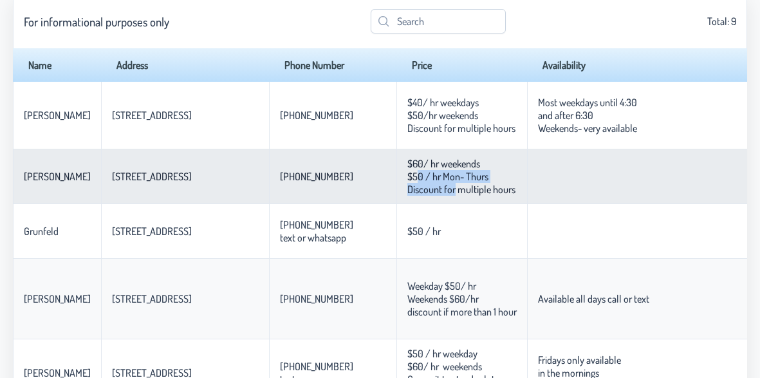
drag, startPoint x: 377, startPoint y: 189, endPoint x: 338, endPoint y: 178, distance: 41.0
click at [408, 178] on p-celleditor "$60/ hr weekends $50 / hr Mon- Thurs Discount for multiple hours" at bounding box center [462, 176] width 108 height 39
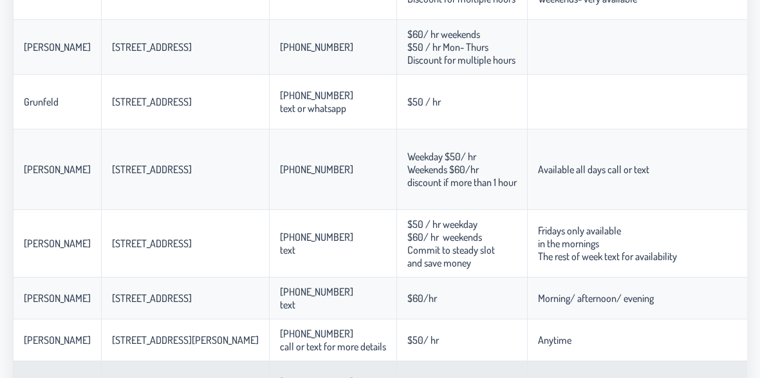
scroll to position [210, 0]
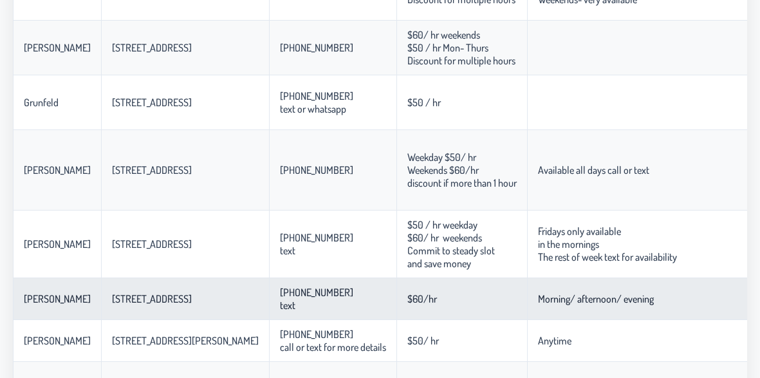
drag, startPoint x: 172, startPoint y: 299, endPoint x: 89, endPoint y: 297, distance: 83.1
click at [101, 297] on td "[STREET_ADDRESS]" at bounding box center [185, 299] width 168 height 42
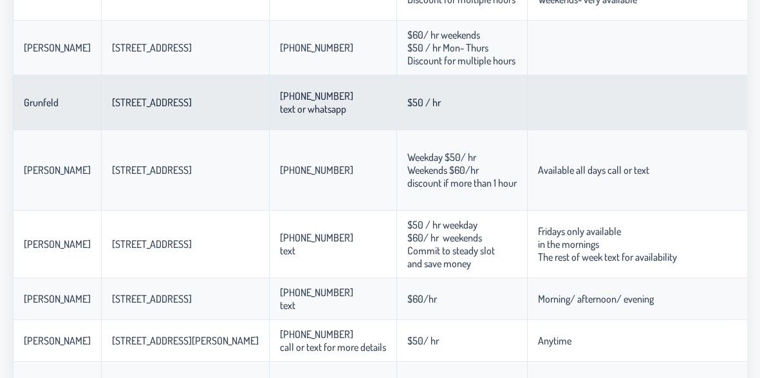
copy p-celleditor "[STREET_ADDRESS]"
